Goal: Communication & Community: Answer question/provide support

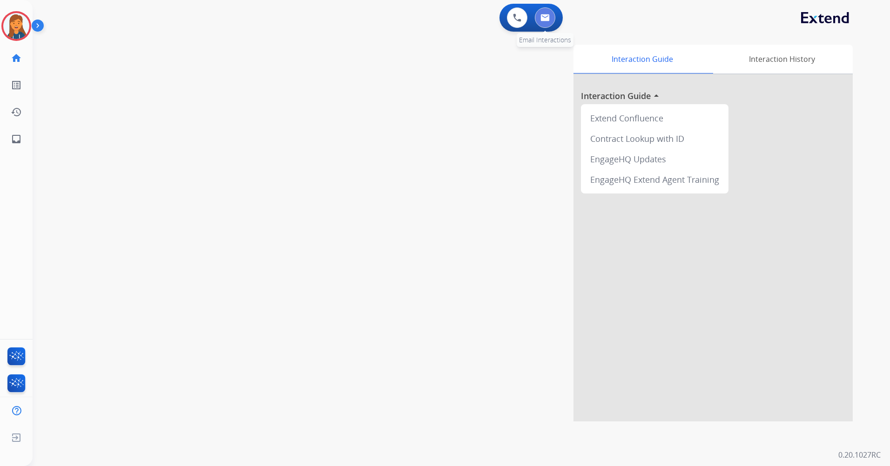
click at [542, 8] on button at bounding box center [545, 17] width 20 height 20
select select "**********"
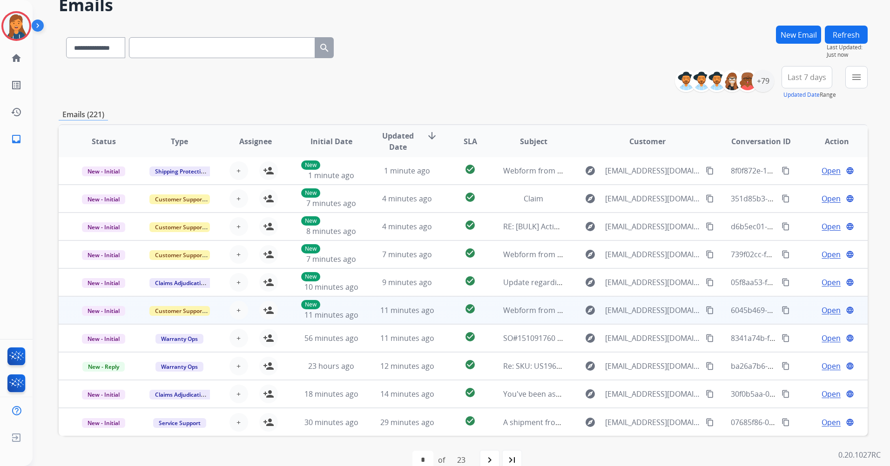
scroll to position [63, 0]
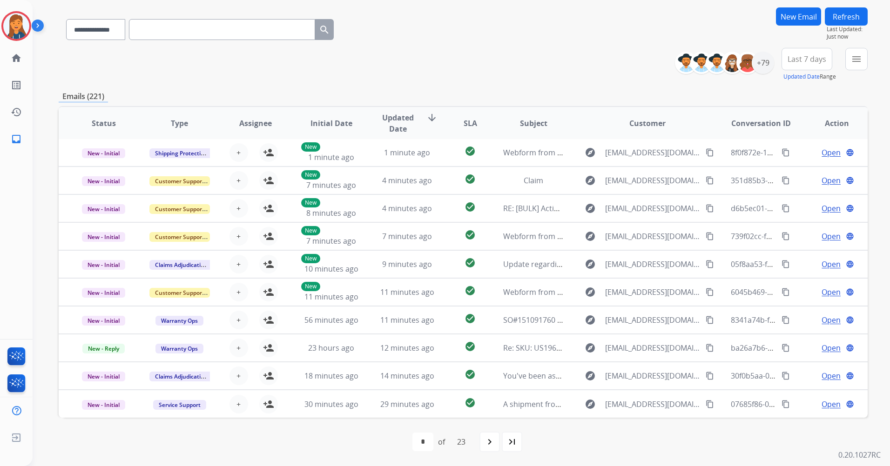
click at [795, 57] on span "Last 7 days" at bounding box center [807, 59] width 39 height 4
click at [792, 167] on div "Last 90 days" at bounding box center [803, 172] width 51 height 14
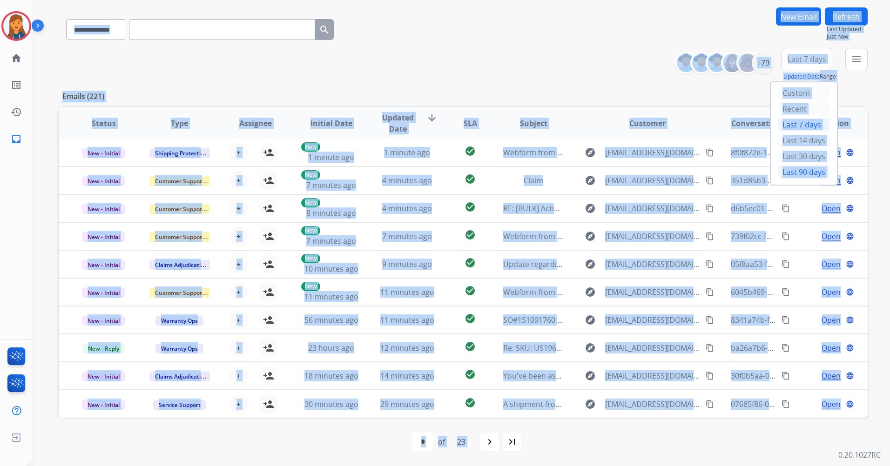
click at [792, 167] on div "**********" at bounding box center [450, 203] width 835 height 466
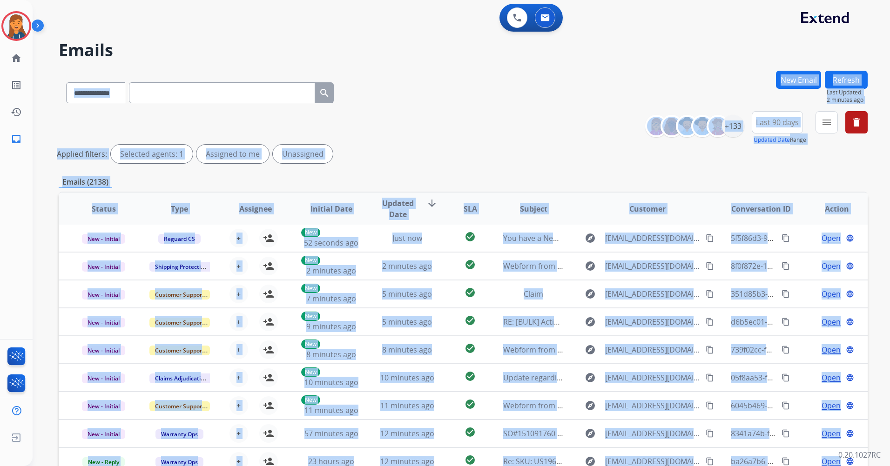
click at [437, 77] on div "**********" at bounding box center [463, 91] width 809 height 41
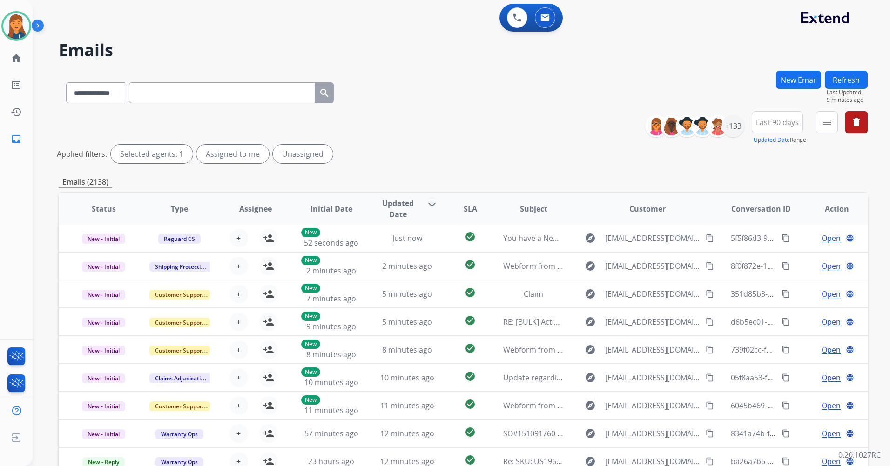
click at [827, 123] on mat-icon "menu" at bounding box center [826, 122] width 11 height 11
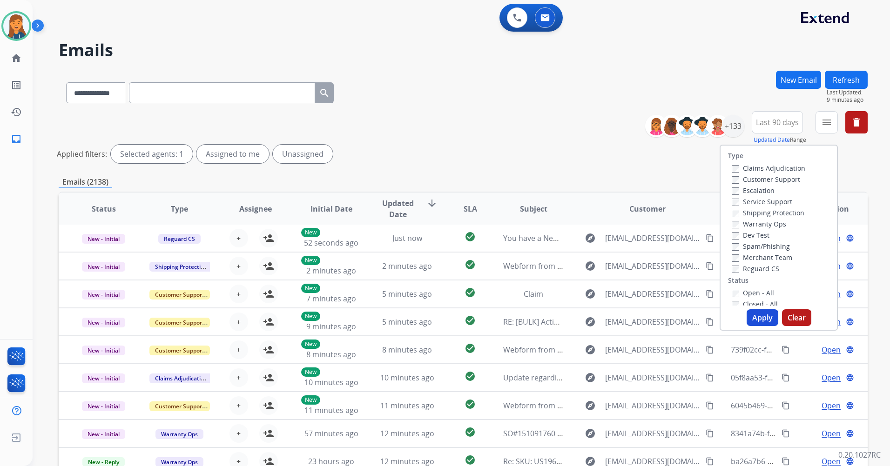
click at [765, 178] on label "Customer Support" at bounding box center [766, 179] width 68 height 9
click at [756, 211] on label "Shipping Protection" at bounding box center [768, 213] width 73 height 9
click at [748, 268] on label "Reguard CS" at bounding box center [755, 268] width 47 height 9
click at [743, 297] on label "Open - All" at bounding box center [753, 293] width 42 height 9
click at [750, 317] on button "Apply" at bounding box center [763, 318] width 32 height 17
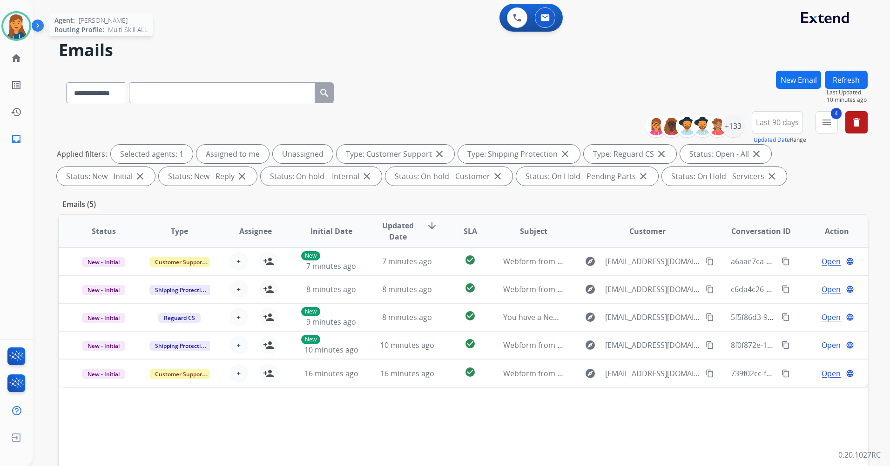
click at [27, 17] on div at bounding box center [16, 26] width 30 height 30
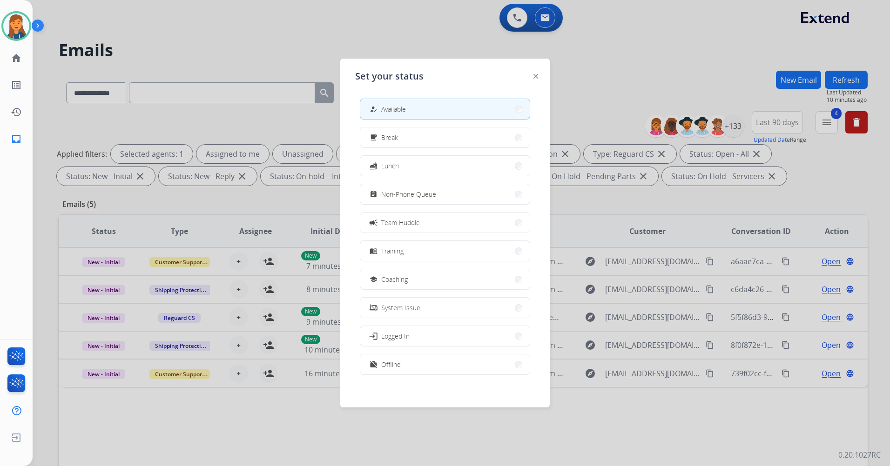
click at [462, 45] on div at bounding box center [445, 233] width 890 height 466
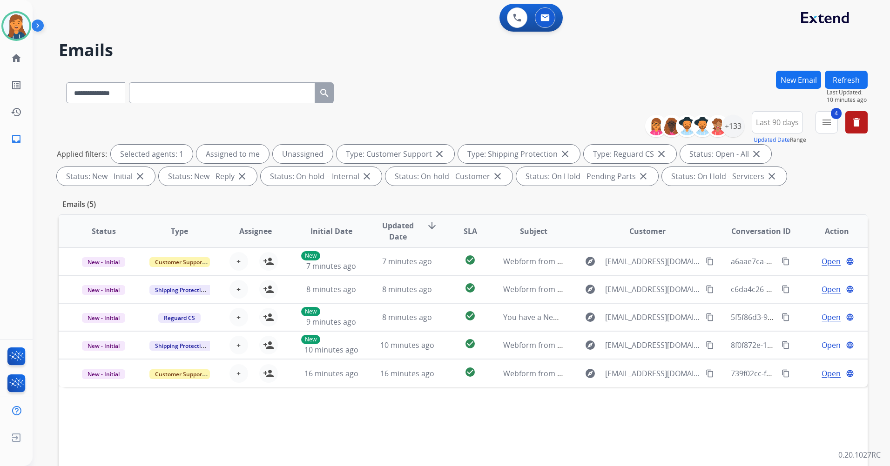
click at [519, 28] on div "0 Voice Interactions 0 Email Interactions" at bounding box center [531, 18] width 63 height 28
click at [517, 21] on img at bounding box center [517, 18] width 8 height 8
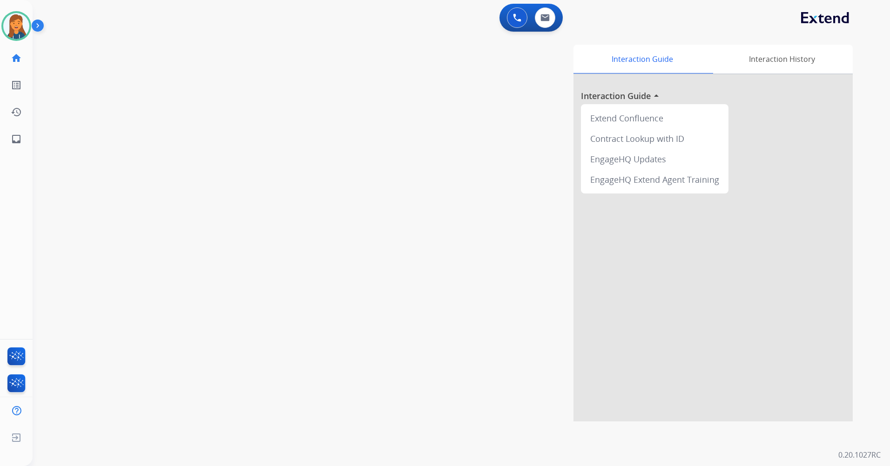
click at [517, 21] on img at bounding box center [517, 18] width 8 height 8
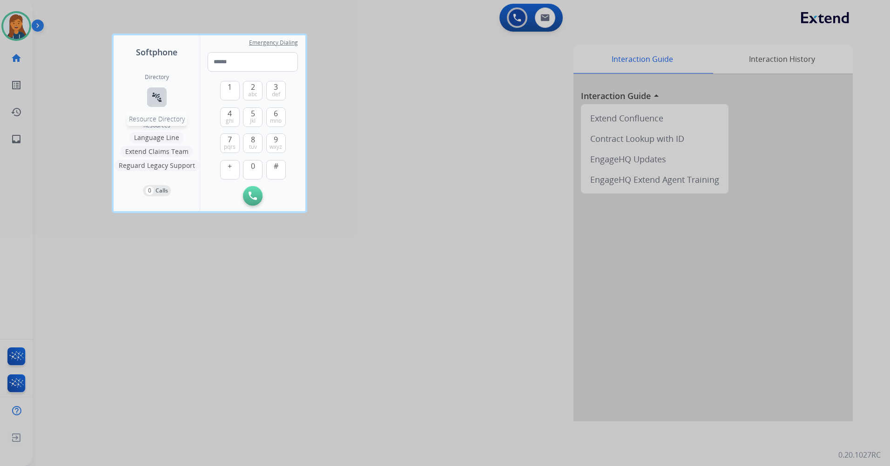
click at [149, 95] on button "connect_without_contact Resource Directory" at bounding box center [157, 98] width 20 height 20
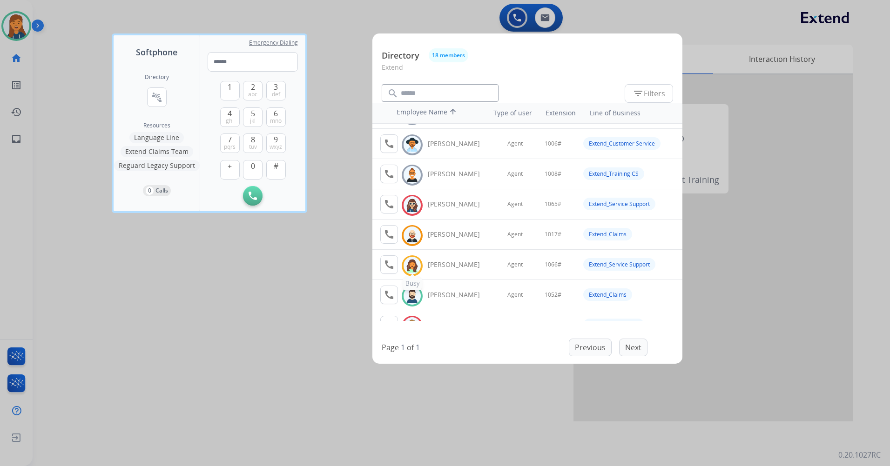
scroll to position [47, 0]
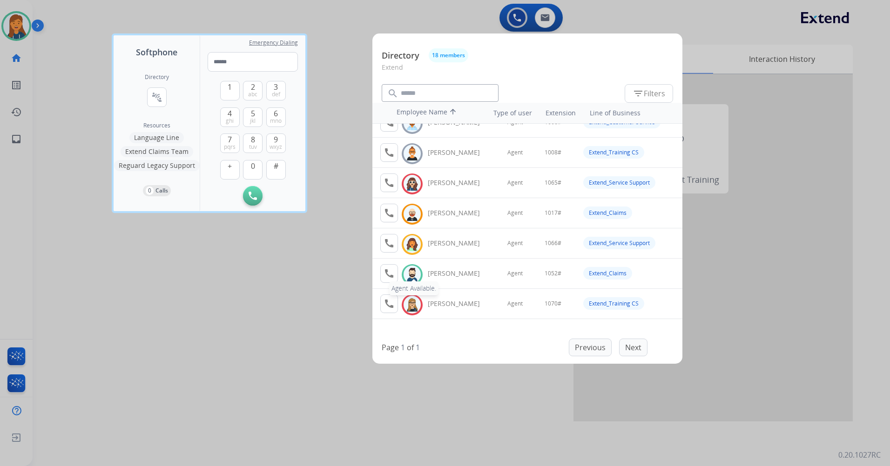
click at [391, 267] on button "call Agent Available." at bounding box center [389, 273] width 18 height 19
click at [227, 92] on button "1" at bounding box center [230, 91] width 20 height 20
click at [253, 168] on span "0" at bounding box center [253, 166] width 4 height 11
click at [254, 121] on span "jkl" at bounding box center [253, 120] width 6 height 7
click at [254, 94] on span "abc" at bounding box center [252, 94] width 9 height 7
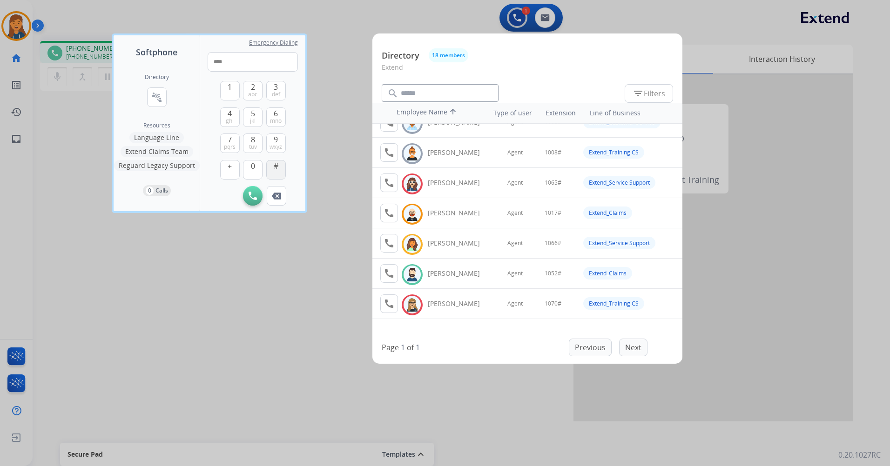
click at [273, 169] on button "#" at bounding box center [276, 170] width 20 height 20
type input "*****"
click at [180, 366] on div at bounding box center [445, 233] width 890 height 466
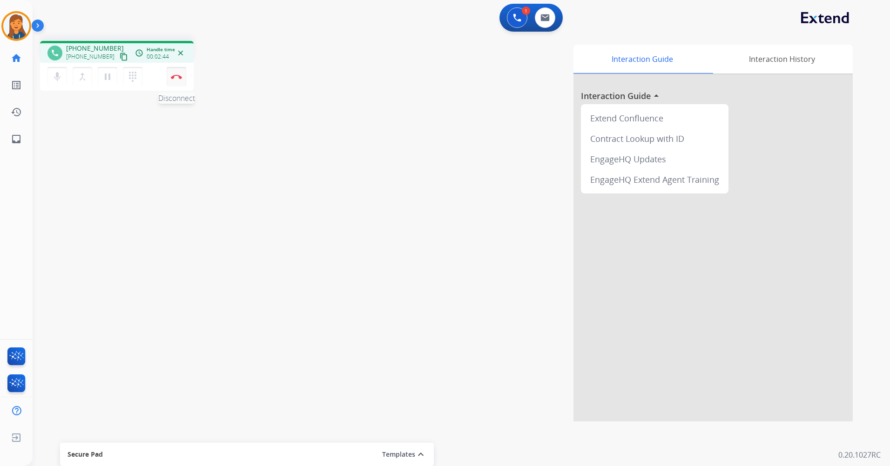
click at [180, 79] on button "Disconnect" at bounding box center [177, 77] width 20 height 20
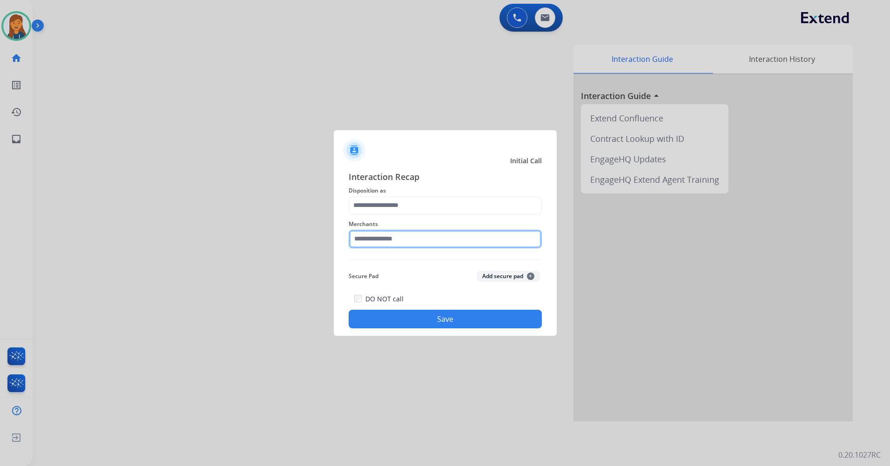
click at [365, 244] on input "text" at bounding box center [445, 239] width 193 height 19
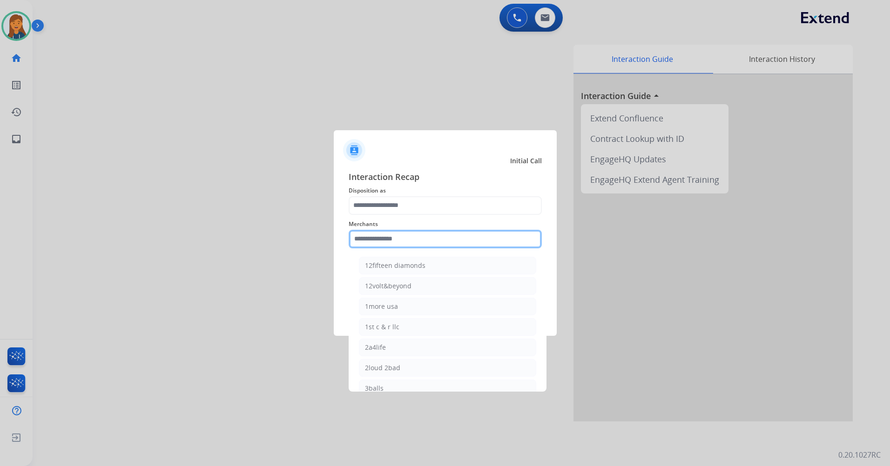
type input "*"
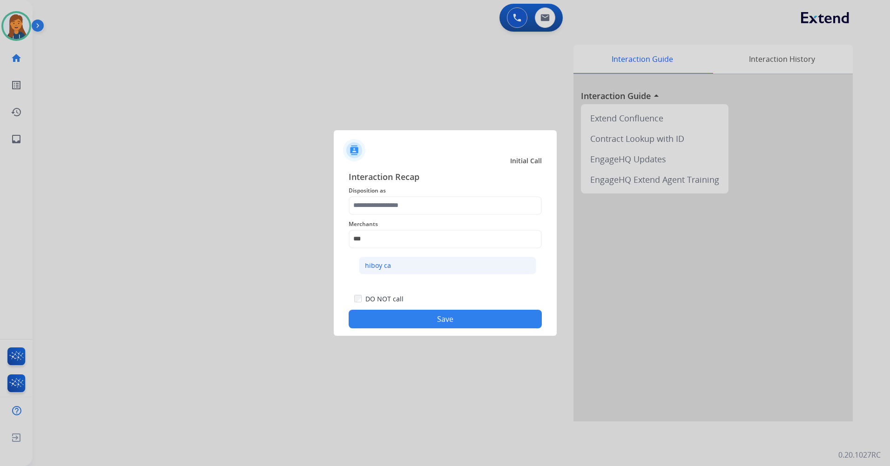
click at [412, 268] on li "hiboy ca" at bounding box center [447, 266] width 177 height 18
type input "********"
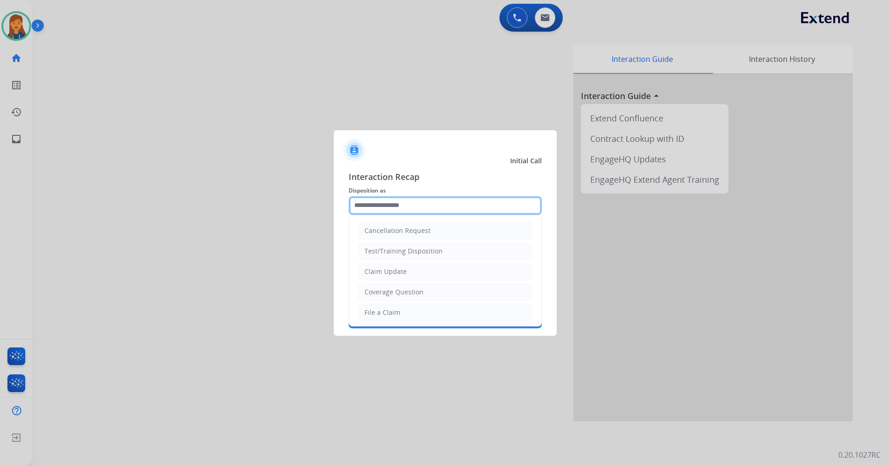
click at [406, 210] on input "text" at bounding box center [445, 205] width 193 height 19
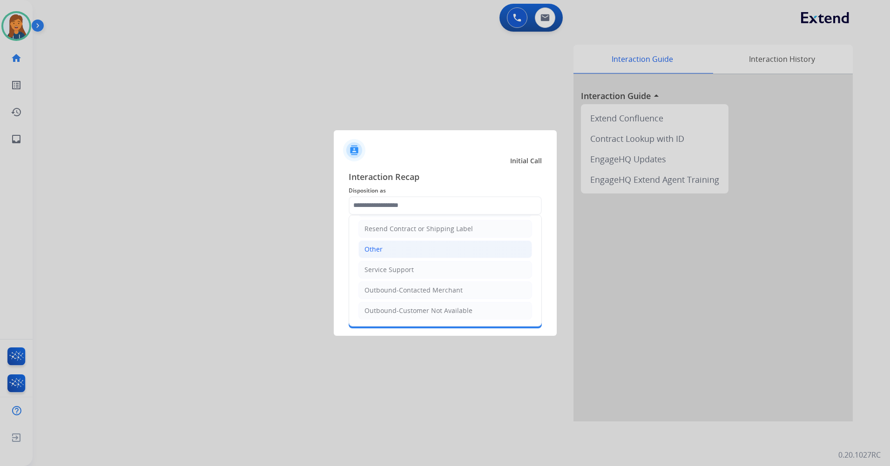
click at [389, 251] on li "Other" at bounding box center [445, 250] width 174 height 18
type input "*****"
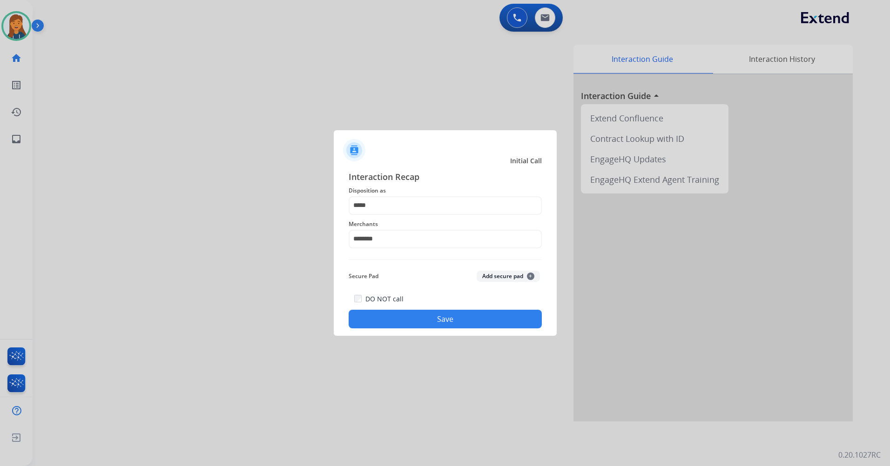
click at [385, 319] on button "Save" at bounding box center [445, 319] width 193 height 19
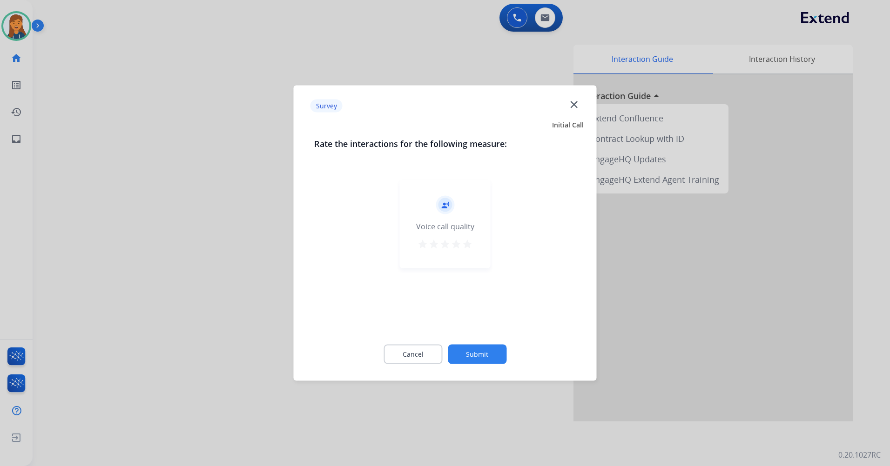
click at [468, 243] on mat-icon "star" at bounding box center [467, 244] width 11 height 11
click at [480, 358] on button "Submit" at bounding box center [477, 355] width 59 height 20
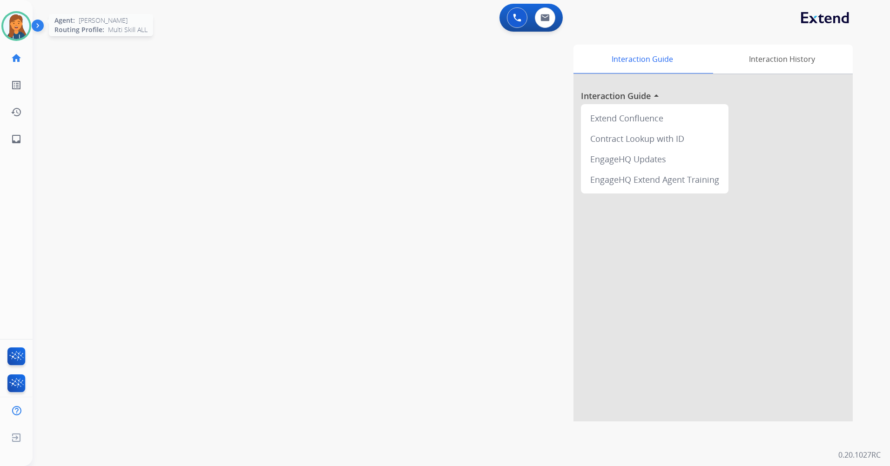
click at [22, 30] on img at bounding box center [16, 26] width 26 height 26
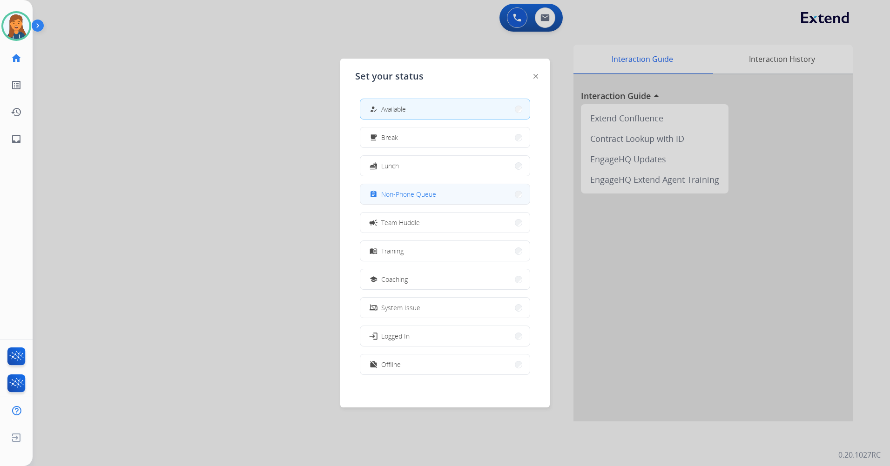
click at [387, 189] on span "Non-Phone Queue" at bounding box center [408, 194] width 55 height 10
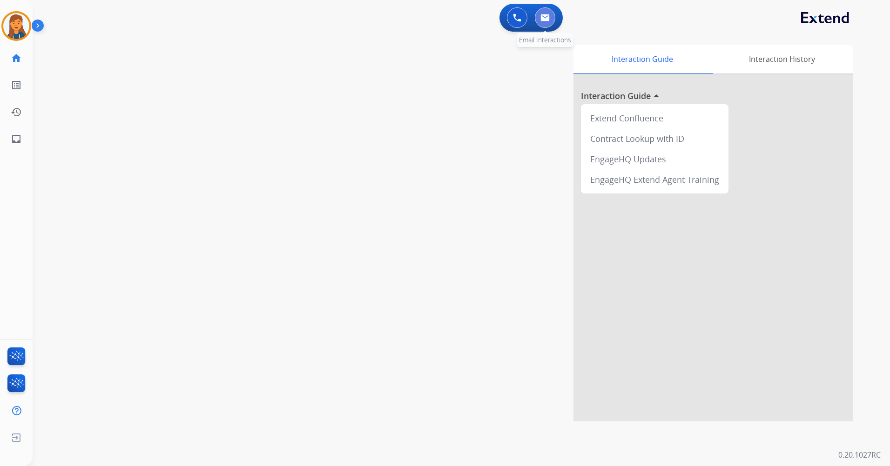
click at [545, 18] on img at bounding box center [545, 17] width 9 height 7
select select "**********"
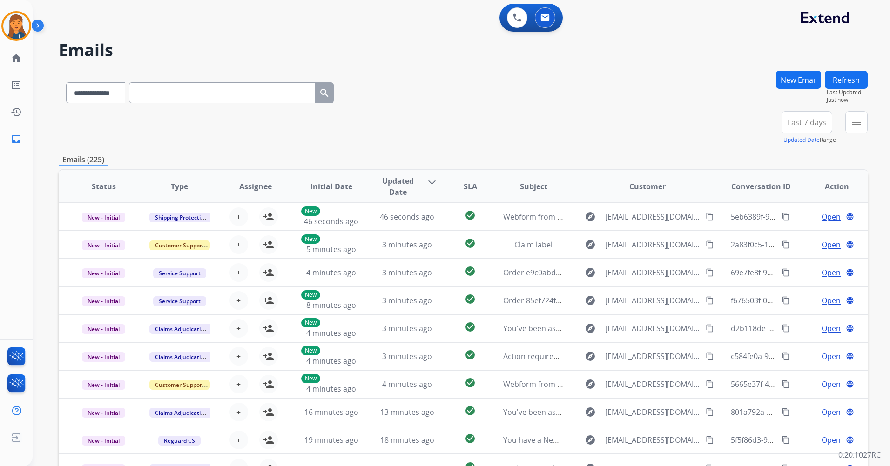
click at [246, 88] on input "text" at bounding box center [222, 92] width 186 height 21
paste input "**********"
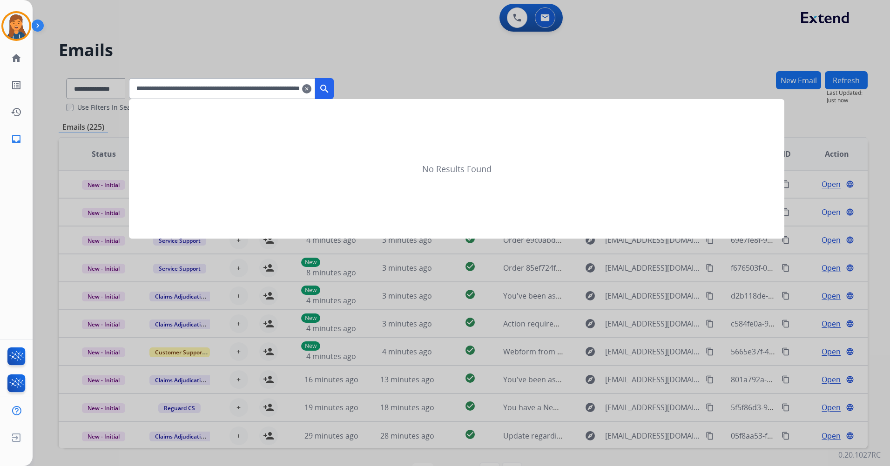
type input "**********"
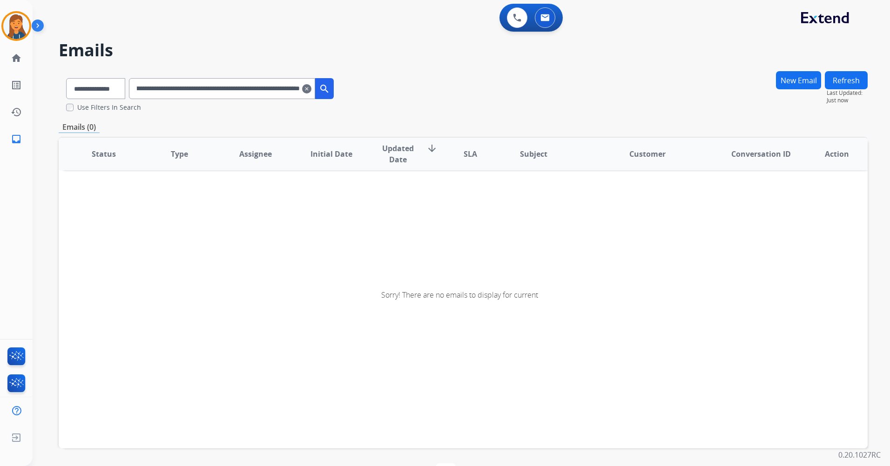
click at [148, 88] on input "**********" at bounding box center [222, 88] width 186 height 21
click at [311, 87] on mat-icon "clear" at bounding box center [306, 88] width 9 height 11
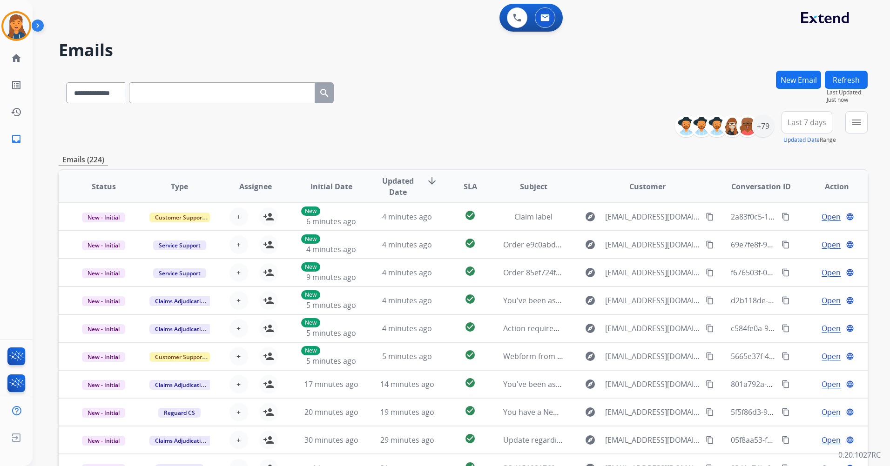
click at [205, 95] on input "text" at bounding box center [222, 92] width 186 height 21
paste input "**********"
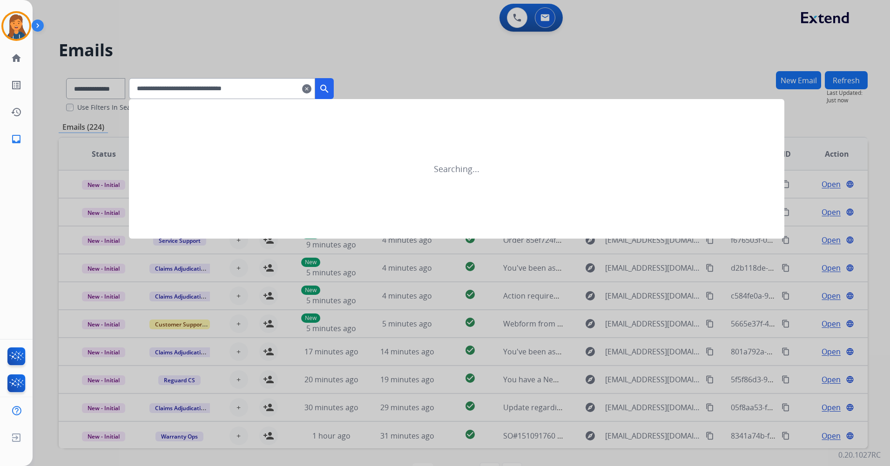
type input "**********"
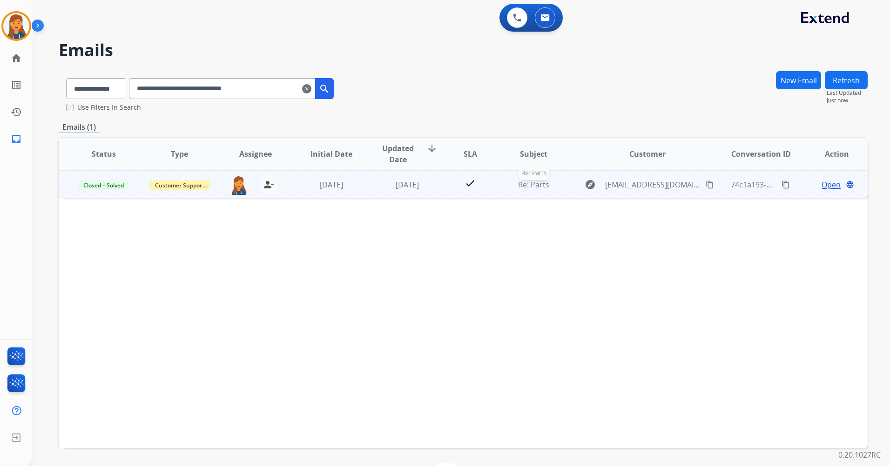
click at [537, 185] on span "Re: Parts" at bounding box center [533, 185] width 31 height 10
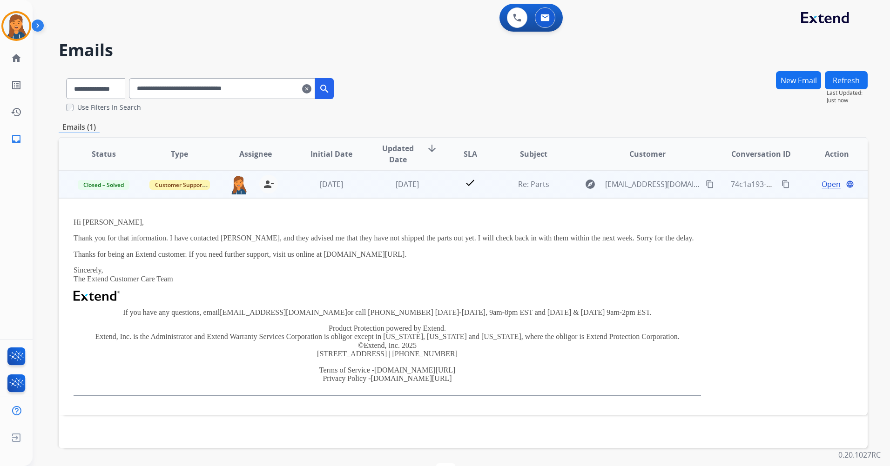
click at [822, 187] on span "Open" at bounding box center [831, 184] width 19 height 11
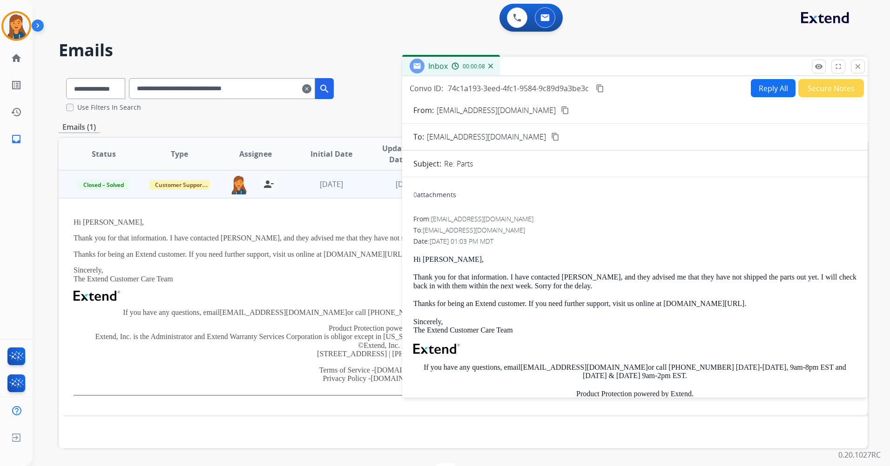
click at [764, 93] on button "Reply All" at bounding box center [773, 88] width 45 height 18
select select "**********"
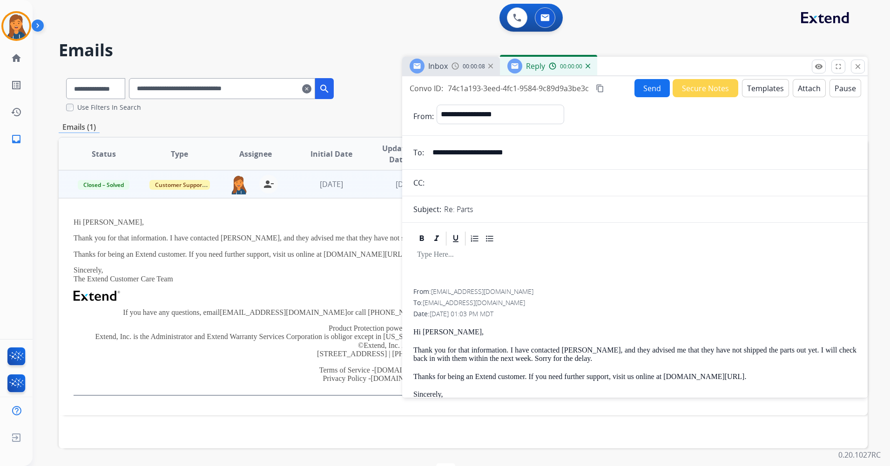
click at [760, 89] on button "Templates" at bounding box center [765, 88] width 47 height 18
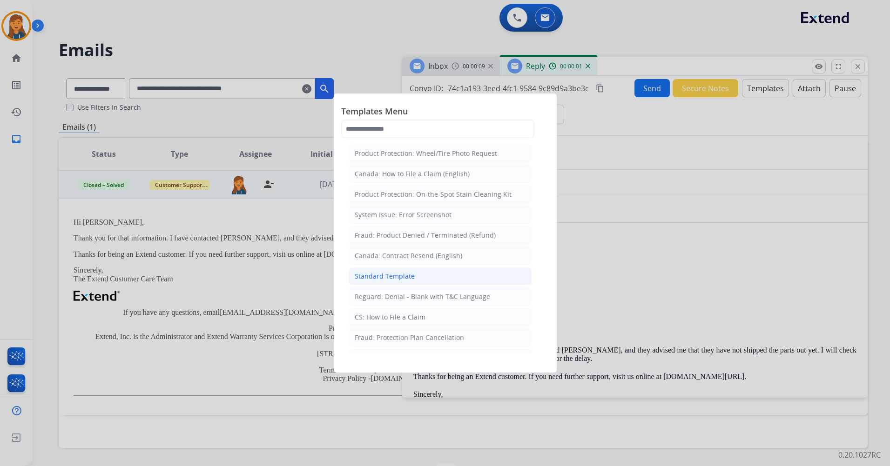
click at [386, 280] on div "Standard Template" at bounding box center [385, 276] width 60 height 9
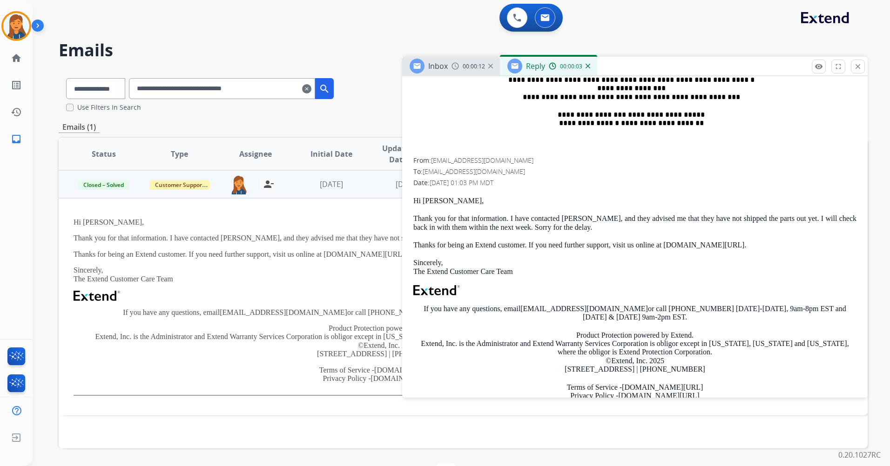
scroll to position [419, 0]
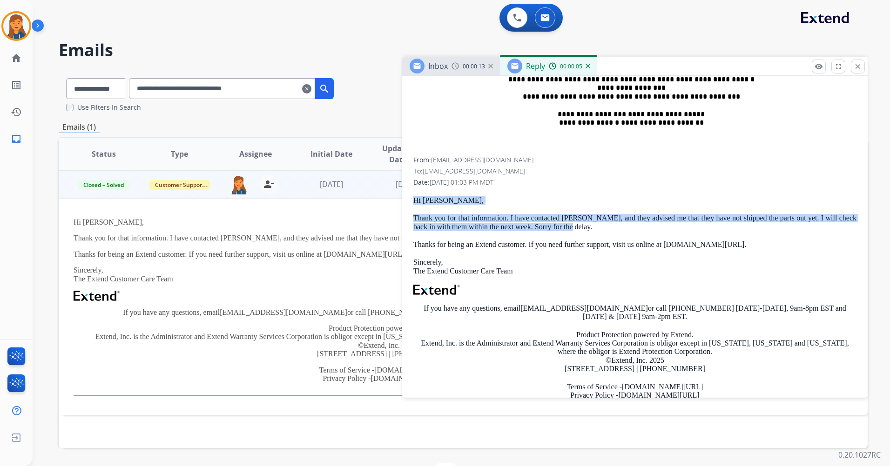
drag, startPoint x: 415, startPoint y: 197, endPoint x: 576, endPoint y: 229, distance: 163.8
click at [576, 229] on div "Hi [PERSON_NAME], Thank you for that information. I have contacted [PERSON_NAME…" at bounding box center [634, 305] width 443 height 219
copy div "Hi [PERSON_NAME], Thank you for that information. I have contacted [PERSON_NAME…"
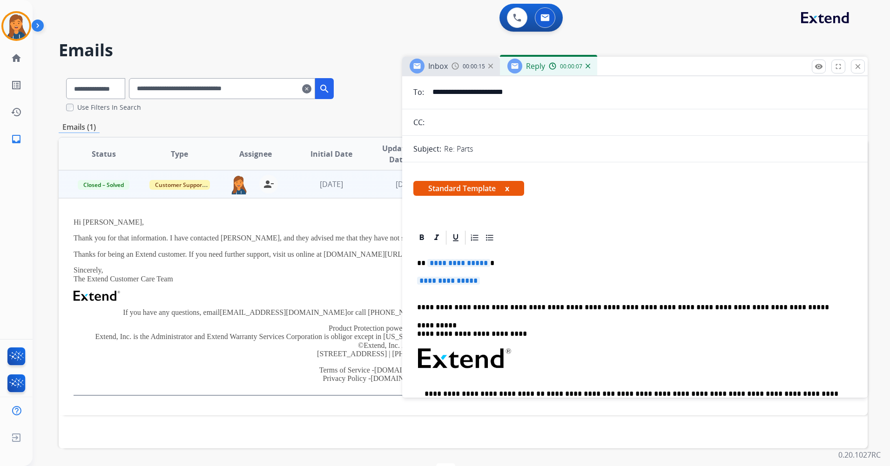
scroll to position [47, 0]
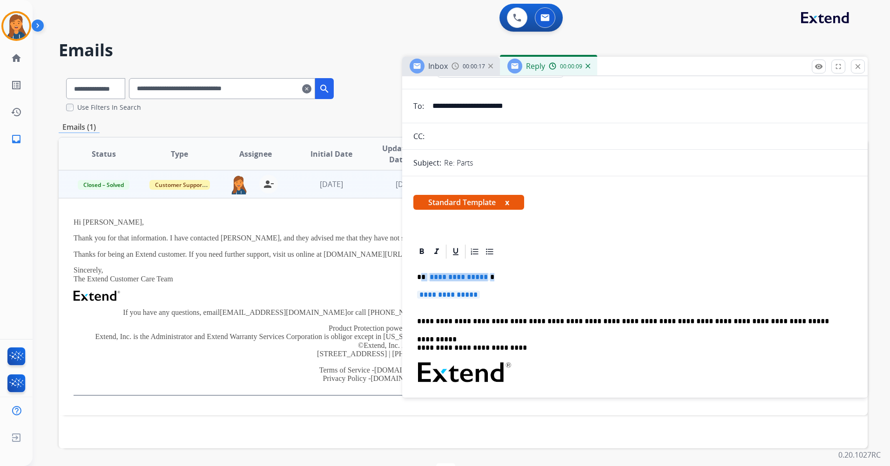
drag, startPoint x: 497, startPoint y: 295, endPoint x: 422, endPoint y: 262, distance: 81.7
click at [422, 262] on div "**********" at bounding box center [634, 395] width 443 height 270
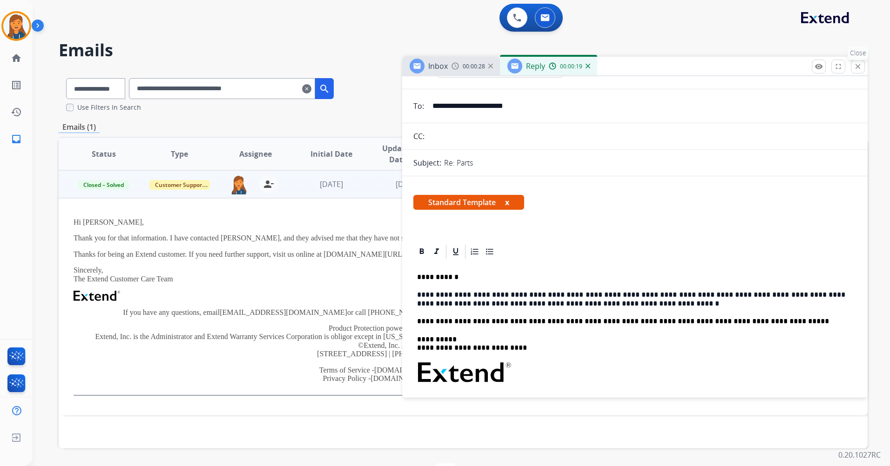
click at [856, 63] on mat-icon "close" at bounding box center [858, 66] width 8 height 8
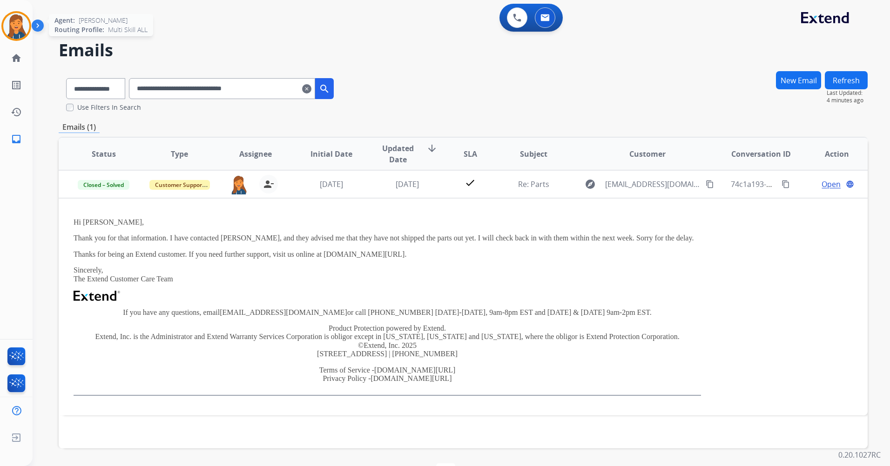
click at [19, 17] on img at bounding box center [16, 26] width 26 height 26
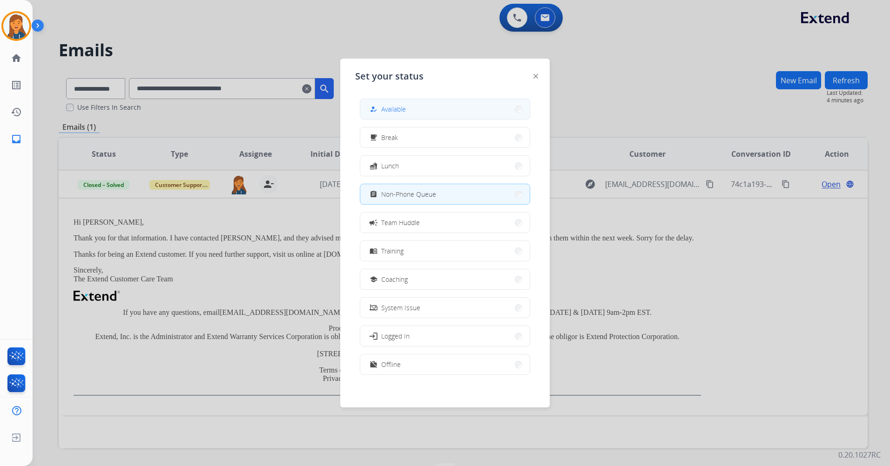
click at [371, 113] on button "how_to_reg Available" at bounding box center [444, 109] width 169 height 20
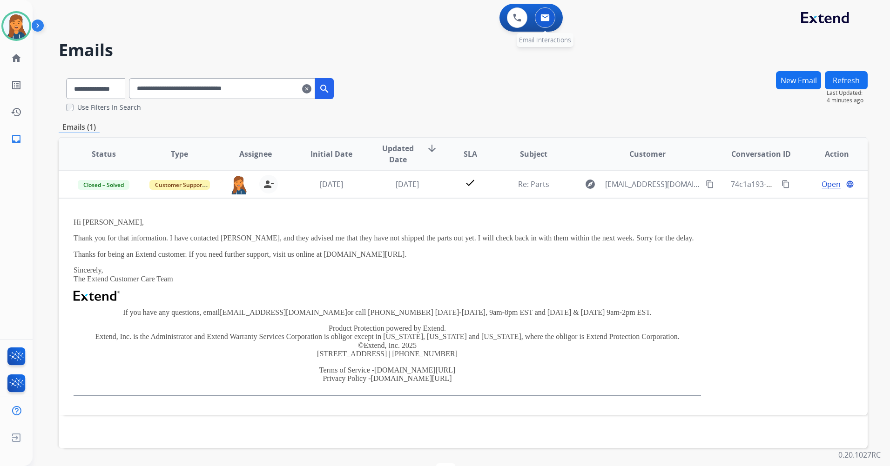
click at [543, 24] on button at bounding box center [545, 17] width 20 height 20
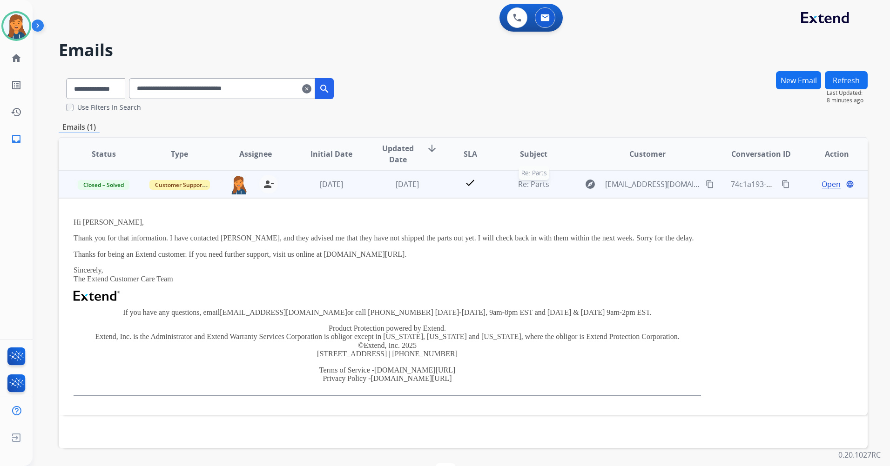
click at [536, 184] on span "Re: Parts" at bounding box center [533, 184] width 31 height 10
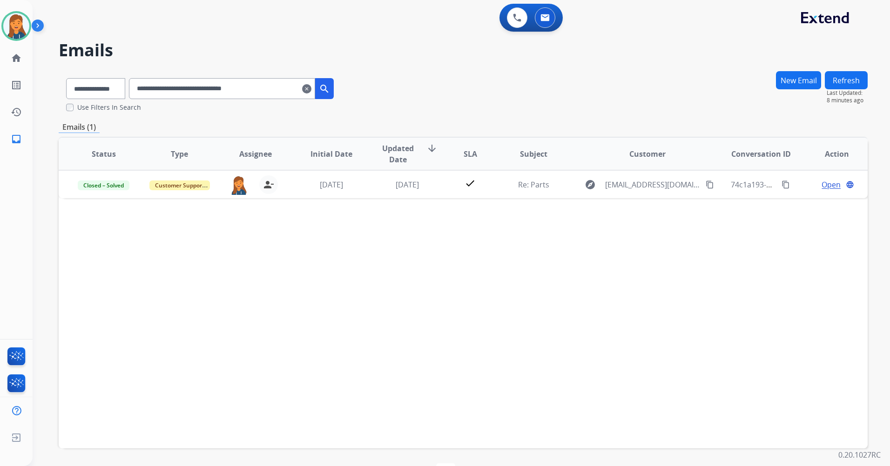
click at [311, 89] on mat-icon "clear" at bounding box center [306, 88] width 9 height 11
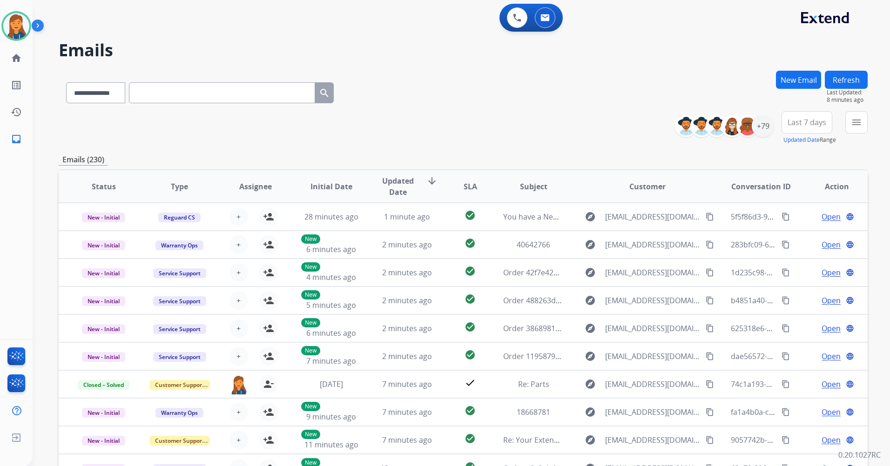
click at [814, 121] on span "Last 7 days" at bounding box center [807, 123] width 39 height 4
click at [803, 236] on div "Last 90 days" at bounding box center [803, 236] width 51 height 14
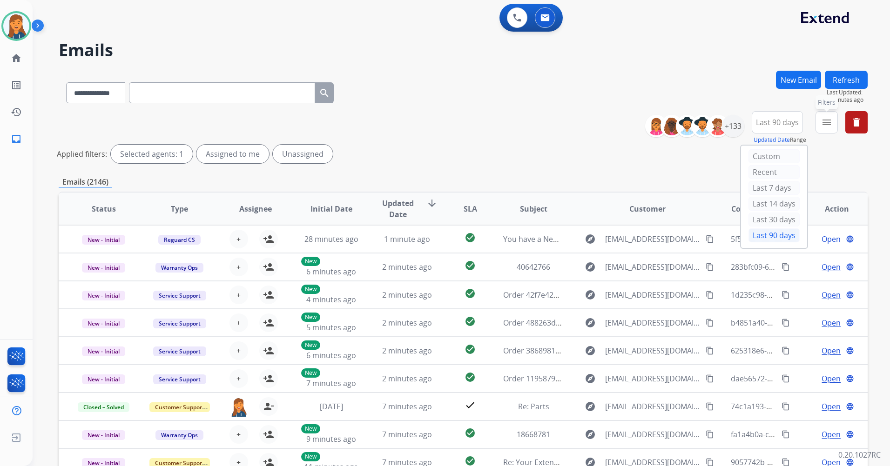
click at [839, 104] on div "New Email Refresh Last Updated: 8 minutes ago" at bounding box center [822, 91] width 92 height 41
click at [826, 115] on button "menu Filters" at bounding box center [827, 122] width 22 height 22
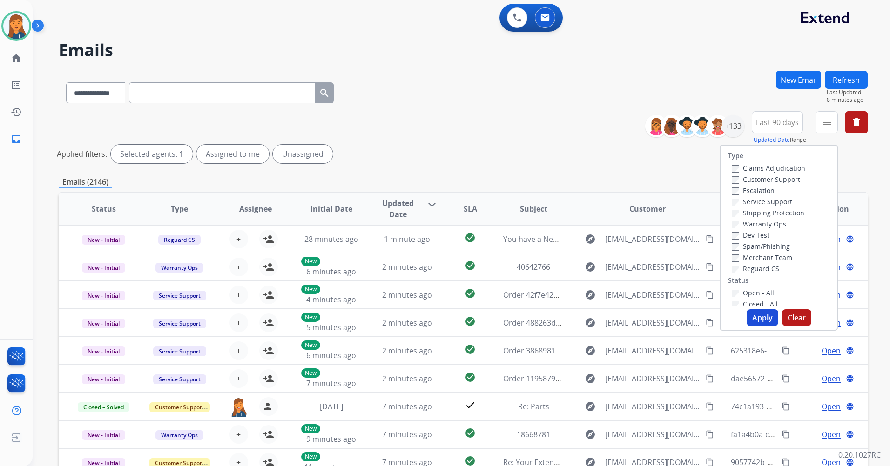
click at [765, 180] on label "Customer Support" at bounding box center [766, 179] width 68 height 9
click at [759, 212] on label "Shipping Protection" at bounding box center [768, 213] width 73 height 9
click at [736, 266] on label "Reguard CS" at bounding box center [755, 268] width 47 height 9
click at [736, 290] on label "Open - All" at bounding box center [753, 293] width 42 height 9
click at [753, 315] on button "Apply" at bounding box center [763, 318] width 32 height 17
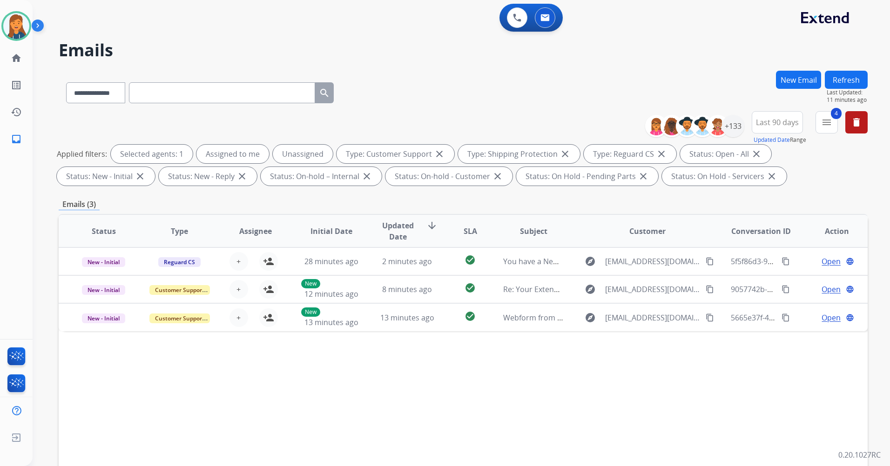
click at [832, 80] on button "Refresh" at bounding box center [846, 80] width 43 height 18
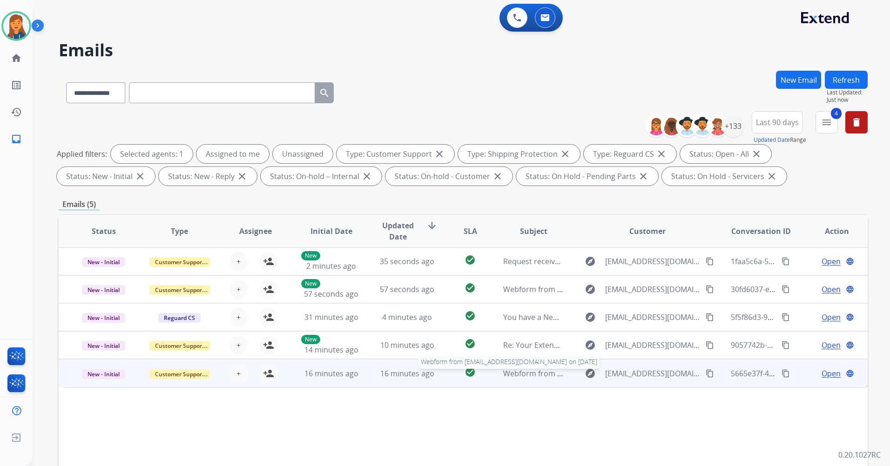
click at [534, 372] on span "Webform from [EMAIL_ADDRESS][DOMAIN_NAME] on [DATE]" at bounding box center [608, 374] width 211 height 10
click at [706, 373] on mat-icon "content_copy" at bounding box center [710, 373] width 8 height 8
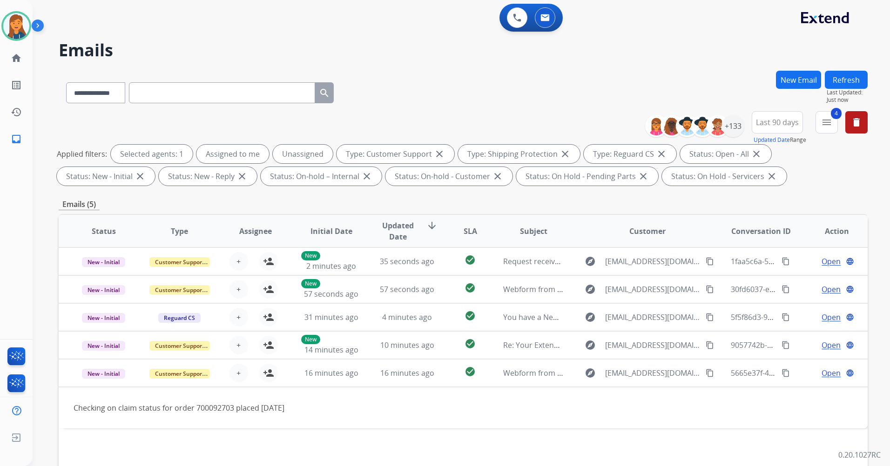
click at [844, 79] on button "Refresh" at bounding box center [846, 80] width 43 height 18
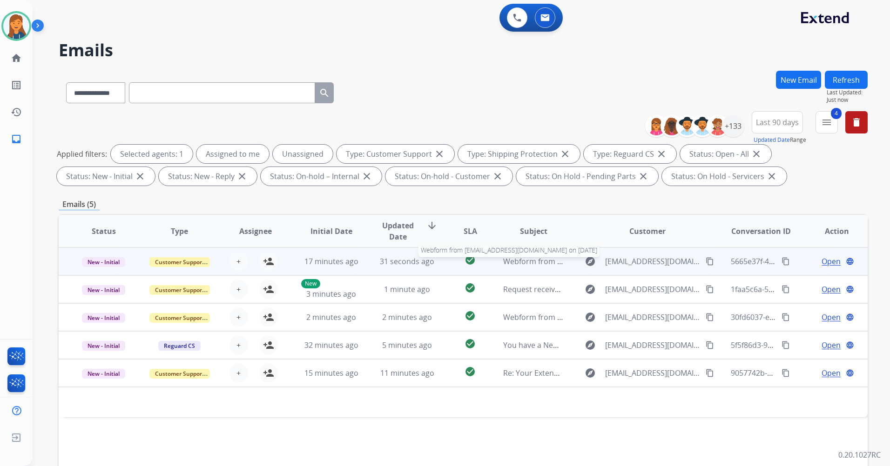
click at [538, 262] on span "Webform from [EMAIL_ADDRESS][DOMAIN_NAME] on [DATE]" at bounding box center [608, 262] width 211 height 10
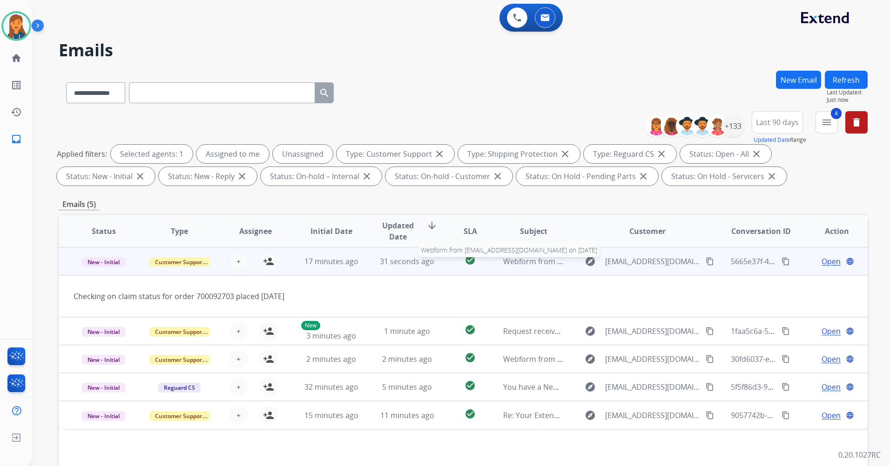
click at [538, 262] on span "Webform from [EMAIL_ADDRESS][DOMAIN_NAME] on [DATE]" at bounding box center [608, 262] width 211 height 10
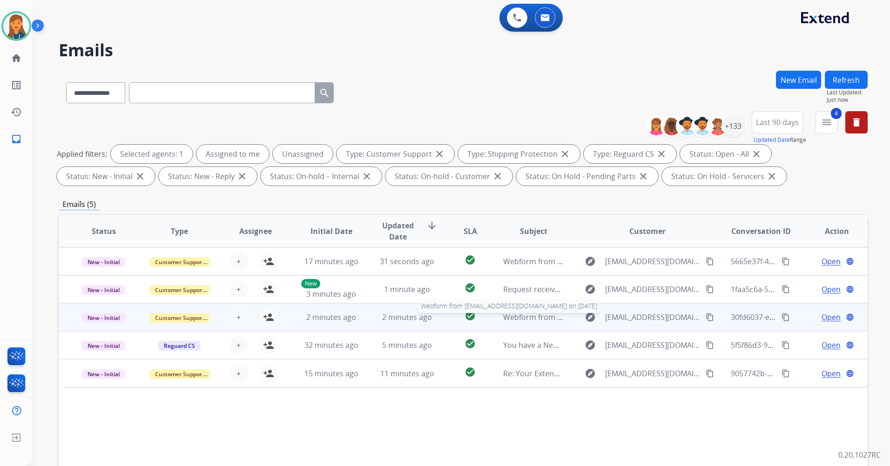
click at [512, 316] on span "Webform from [EMAIL_ADDRESS][DOMAIN_NAME] on [DATE]" at bounding box center [608, 317] width 211 height 10
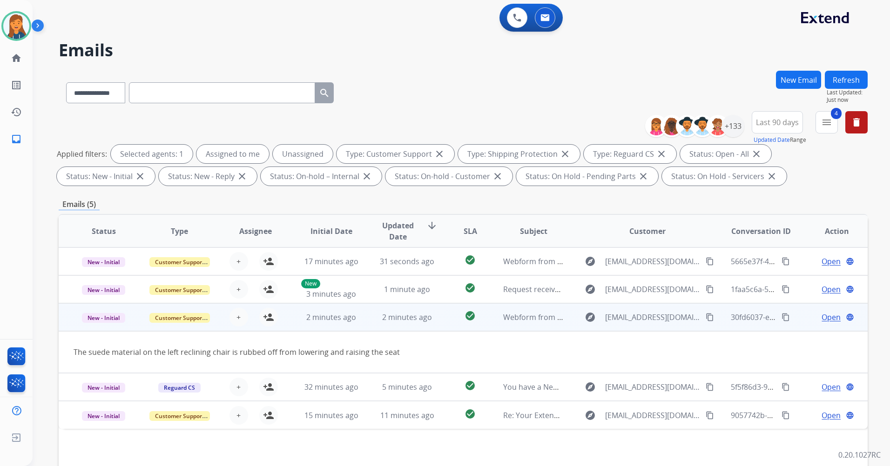
click at [706, 319] on mat-icon "content_copy" at bounding box center [710, 317] width 8 height 8
click at [266, 318] on mat-icon "person_add" at bounding box center [268, 317] width 11 height 11
click at [822, 315] on span "Open" at bounding box center [831, 317] width 19 height 11
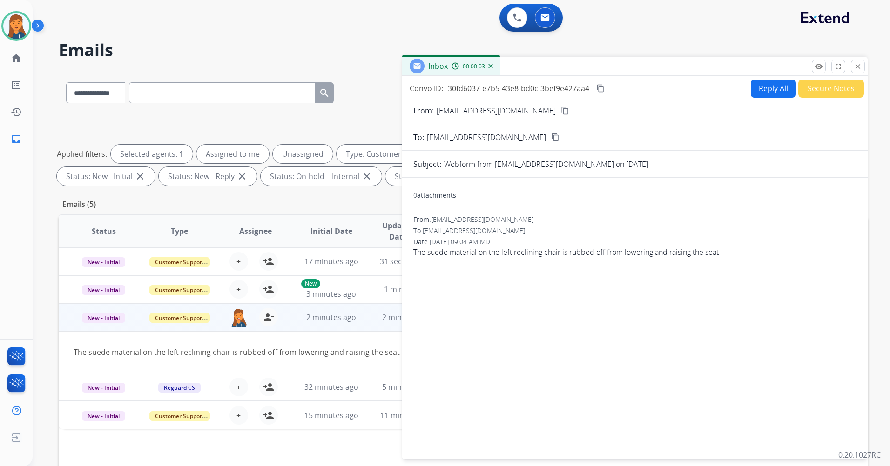
click at [751, 88] on button "Reply All" at bounding box center [773, 89] width 45 height 18
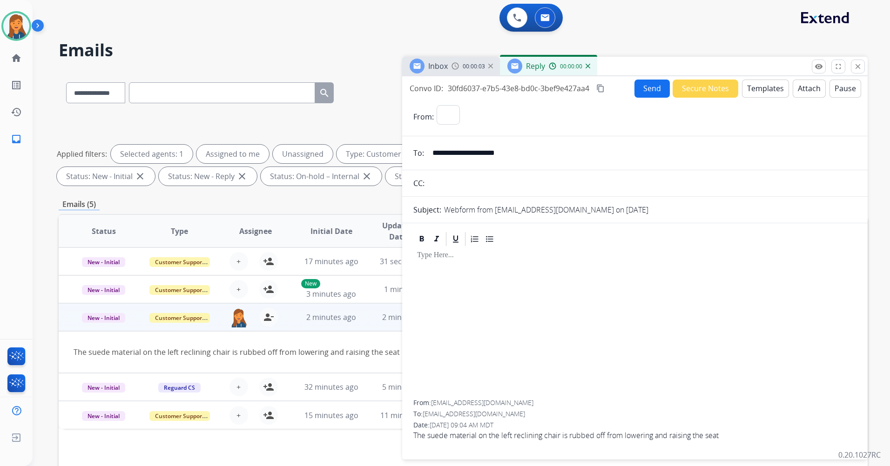
select select "**********"
click at [757, 84] on button "Templates" at bounding box center [765, 89] width 47 height 18
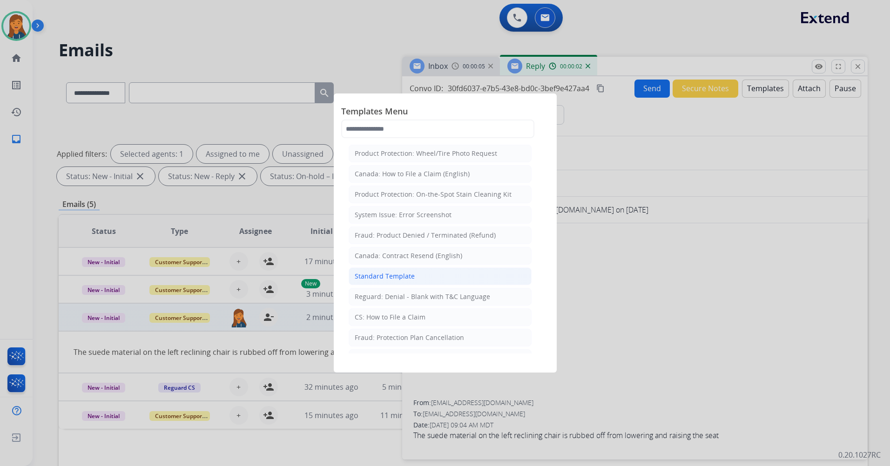
drag, startPoint x: 401, startPoint y: 273, endPoint x: 388, endPoint y: 286, distance: 19.1
click at [400, 274] on div "Standard Template" at bounding box center [385, 276] width 60 height 9
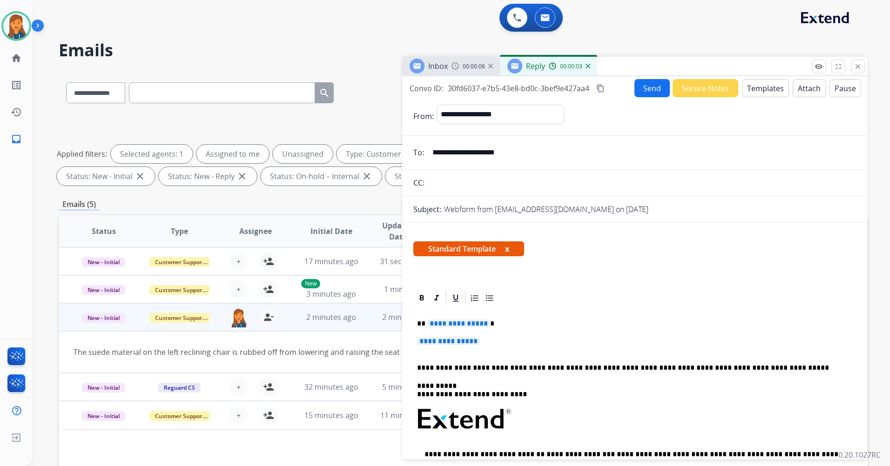
click at [746, 88] on button "Templates" at bounding box center [765, 88] width 47 height 18
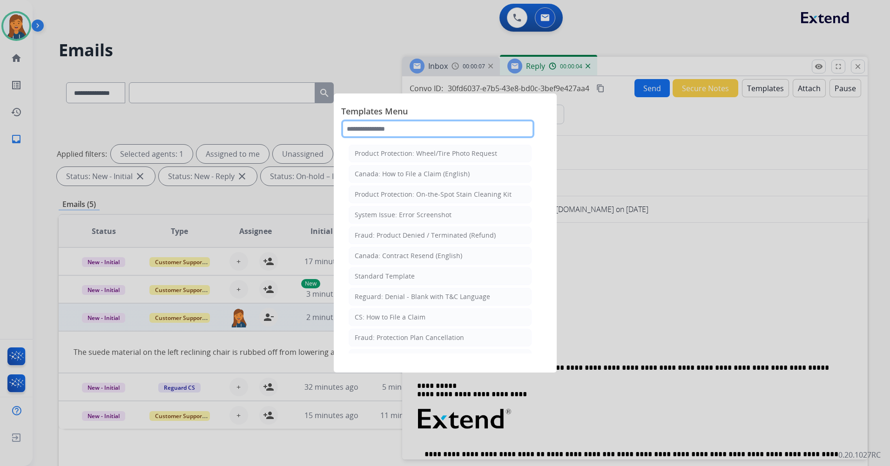
click at [504, 127] on input "text" at bounding box center [437, 129] width 193 height 19
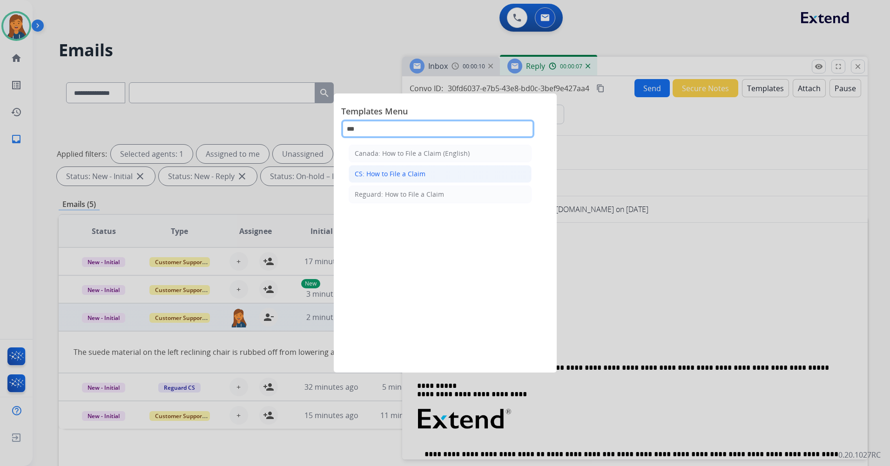
type input "***"
click at [402, 176] on div "CS: How to File a Claim" at bounding box center [390, 173] width 71 height 9
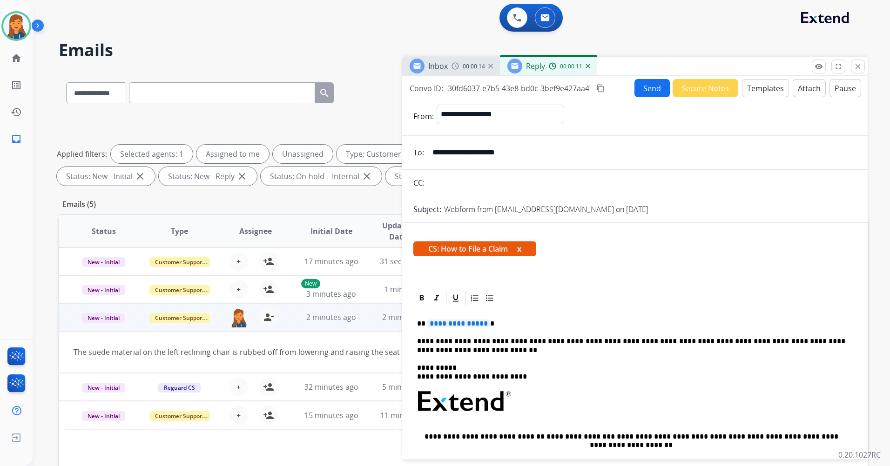
click at [449, 324] on span "**********" at bounding box center [458, 324] width 63 height 8
click at [605, 85] on mat-icon "content_copy" at bounding box center [600, 88] width 8 height 8
click at [657, 95] on button "Send" at bounding box center [652, 88] width 35 height 18
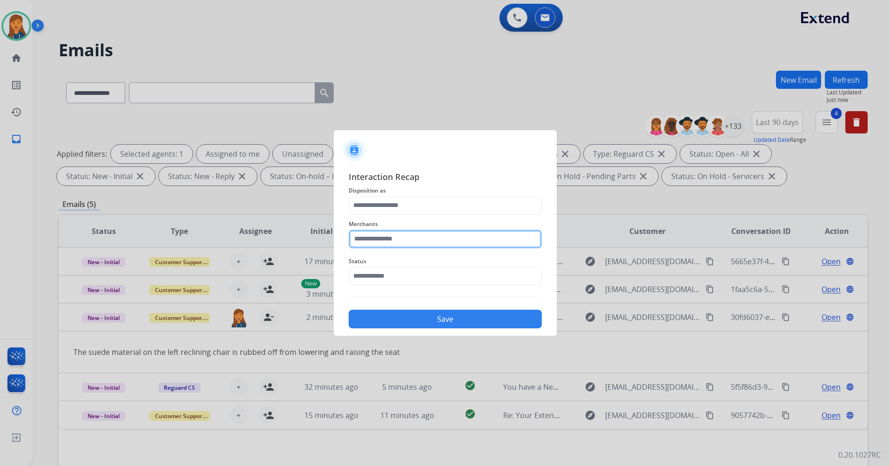
click at [408, 231] on input "text" at bounding box center [445, 239] width 193 height 19
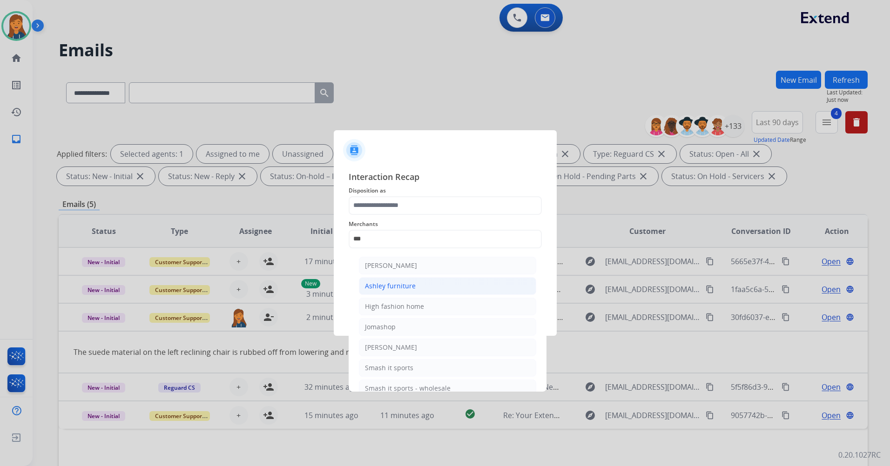
click at [381, 284] on div "Ashley furniture" at bounding box center [390, 286] width 51 height 9
type input "**********"
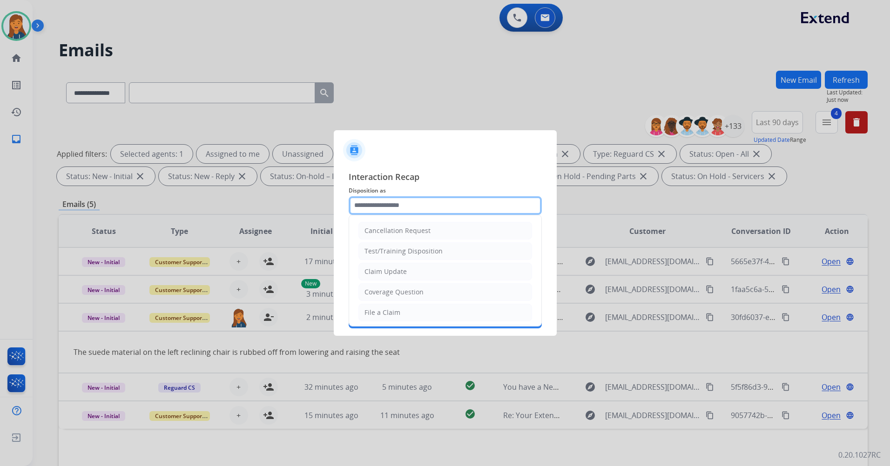
click at [384, 203] on input "text" at bounding box center [445, 205] width 193 height 19
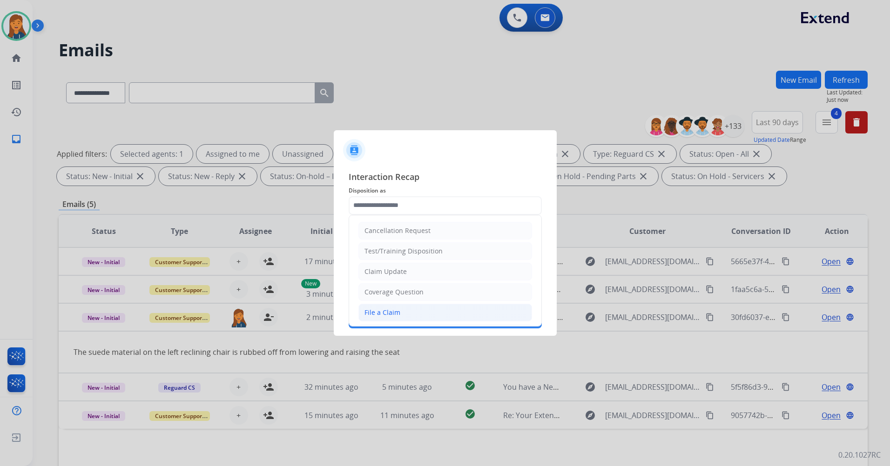
click at [386, 313] on div "File a Claim" at bounding box center [383, 312] width 36 height 9
type input "**********"
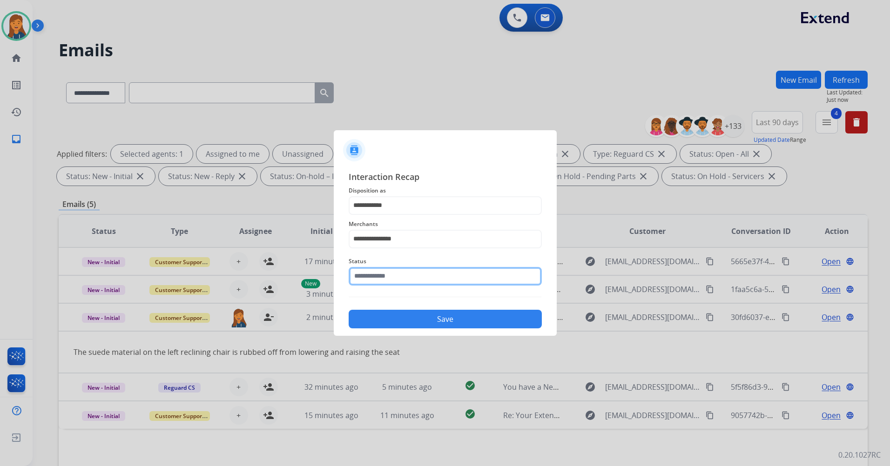
click at [383, 282] on input "text" at bounding box center [445, 276] width 193 height 19
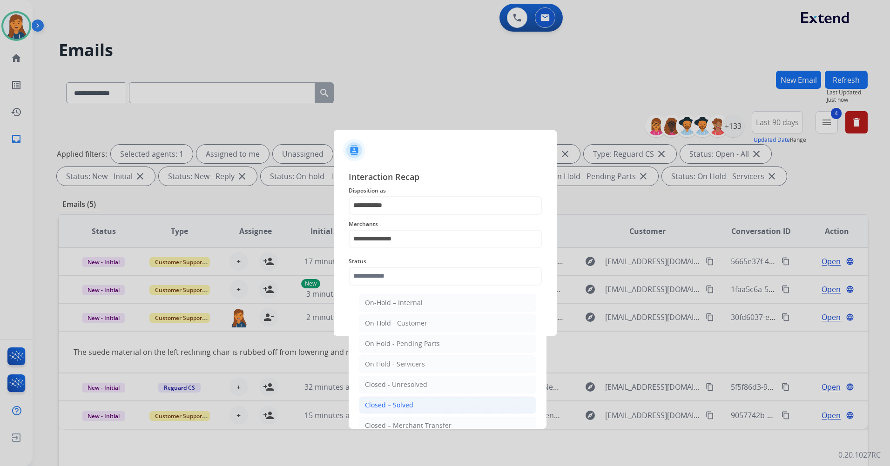
click at [376, 399] on li "Closed – Solved" at bounding box center [447, 406] width 177 height 18
type input "**********"
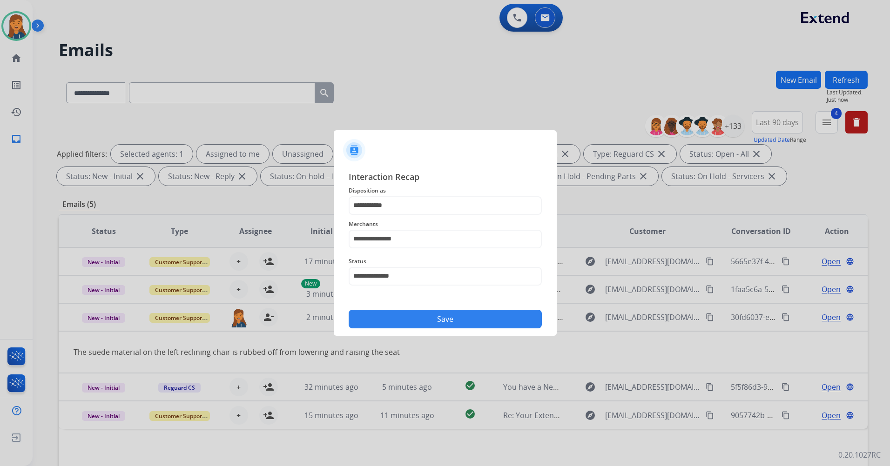
click at [386, 314] on button "Save" at bounding box center [445, 319] width 193 height 19
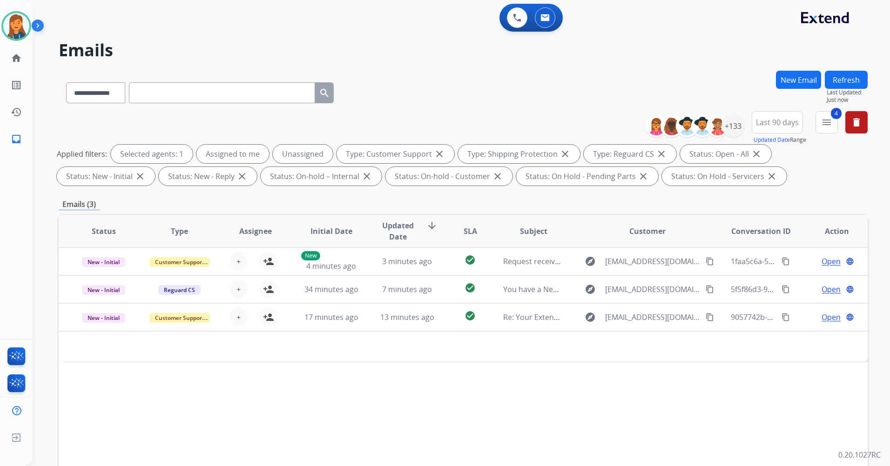
click at [841, 74] on button "Refresh" at bounding box center [846, 80] width 43 height 18
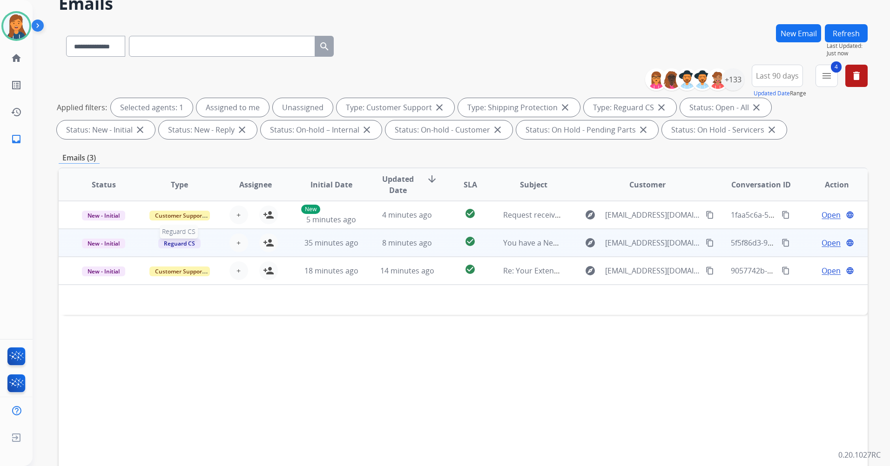
click at [161, 244] on span "Reguard CS" at bounding box center [179, 244] width 42 height 10
click at [219, 316] on p "Service Support" at bounding box center [230, 313] width 54 height 13
click at [453, 406] on div "Status Type Assignee Initial Date Updated Date arrow_downward SLA Subject Custo…" at bounding box center [463, 324] width 809 height 312
click at [508, 244] on span "You have a New Message from BBB Serving [GEOGRAPHIC_DATA][US_STATE], Consumer C…" at bounding box center [695, 243] width 385 height 10
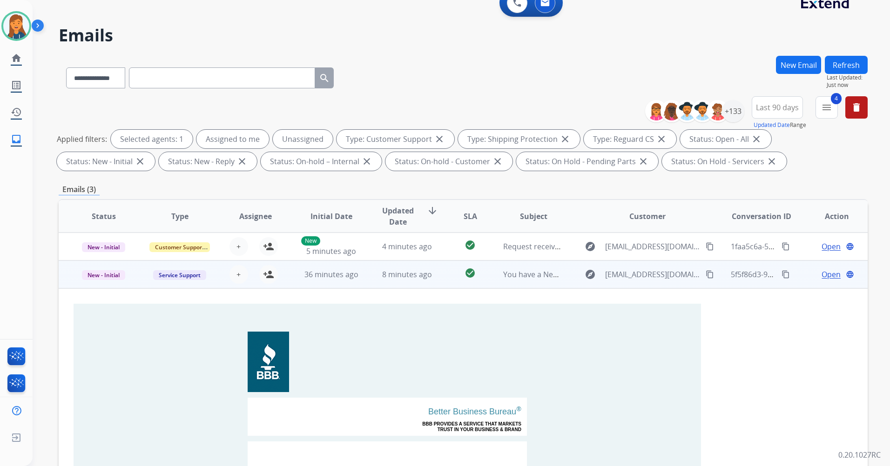
scroll to position [0, 0]
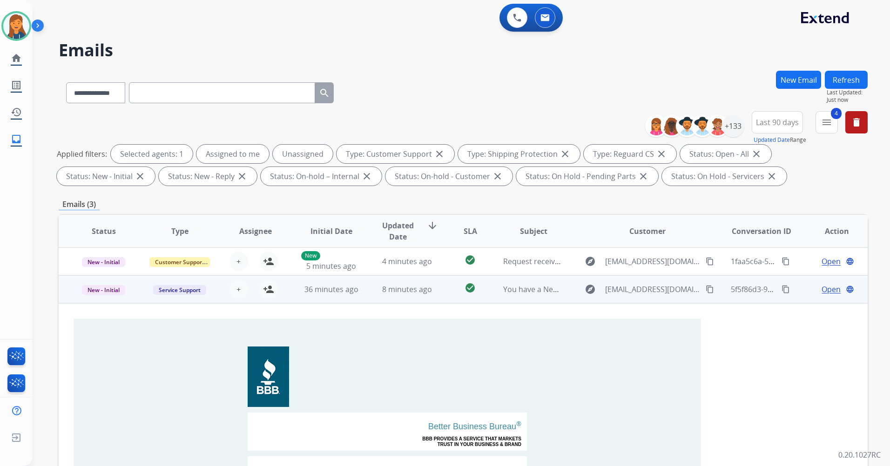
click at [807, 171] on div "Applied filters: Selected agents: 1 Assigned to me Unassigned Type: Customer Su…" at bounding box center [461, 165] width 809 height 41
click at [524, 292] on span "You have a New Message from BBB Serving [GEOGRAPHIC_DATA][US_STATE], Consumer C…" at bounding box center [695, 289] width 385 height 10
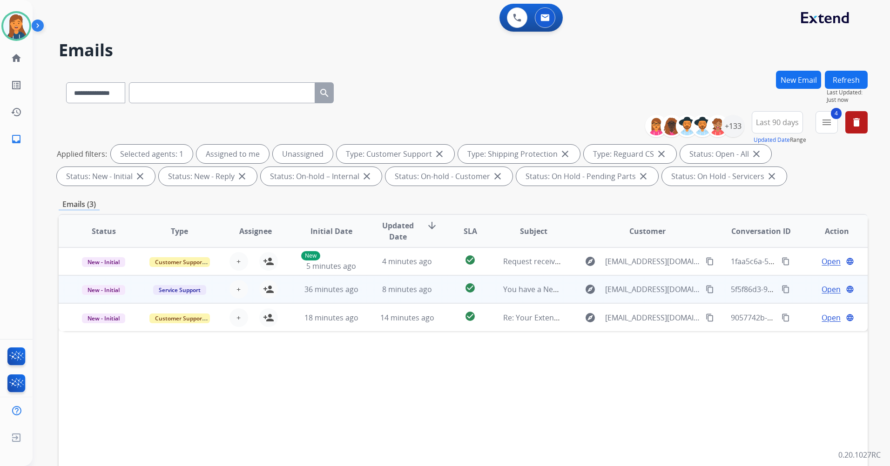
click at [840, 85] on button "Refresh" at bounding box center [846, 80] width 43 height 18
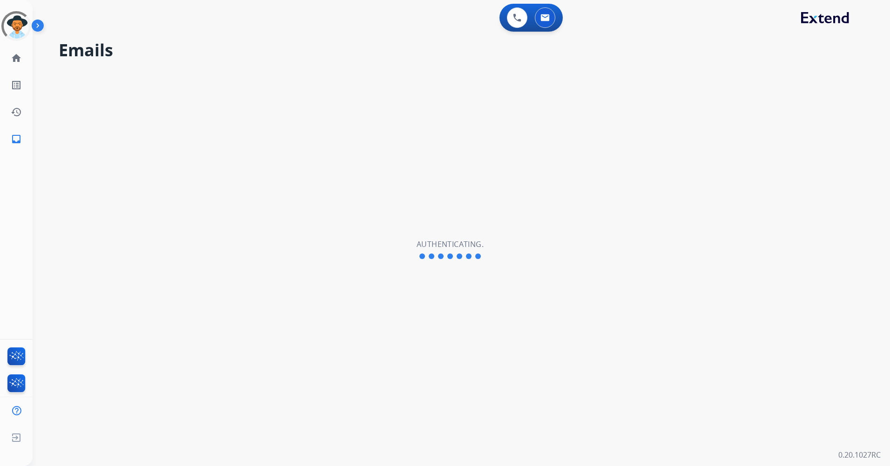
select select "**********"
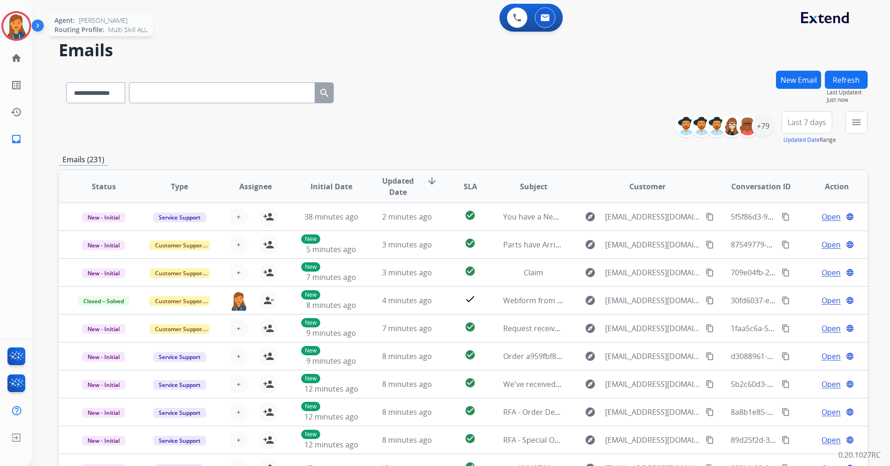
click at [22, 20] on img at bounding box center [16, 26] width 26 height 26
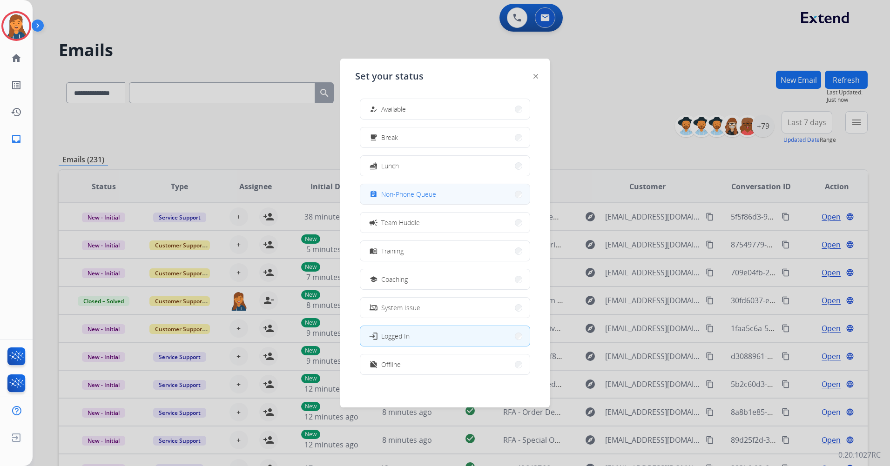
click at [407, 191] on span "Non-Phone Queue" at bounding box center [408, 194] width 55 height 10
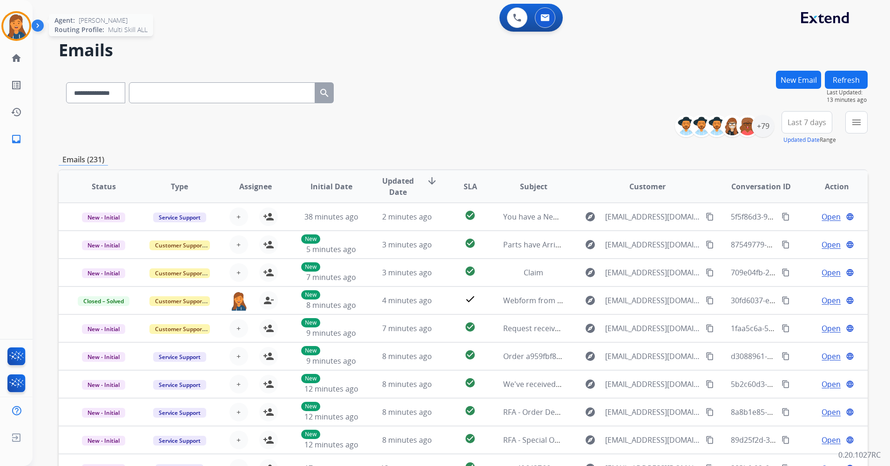
click at [20, 18] on img at bounding box center [16, 26] width 26 height 26
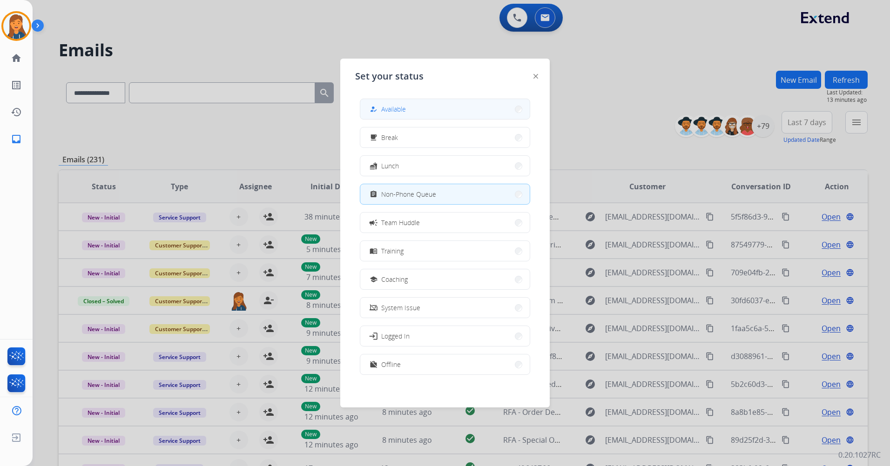
click at [385, 101] on button "how_to_reg Available" at bounding box center [444, 109] width 169 height 20
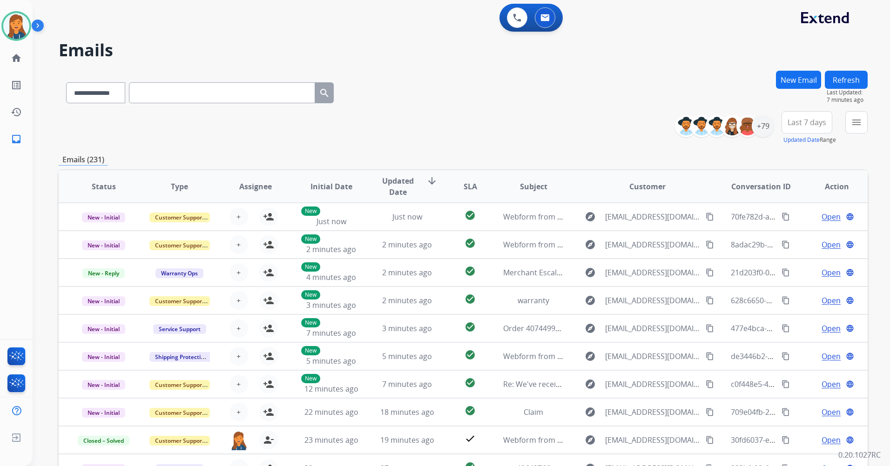
click at [806, 116] on button "Last 7 days" at bounding box center [807, 122] width 51 height 22
click at [786, 233] on div "Last 90 days" at bounding box center [803, 236] width 51 height 14
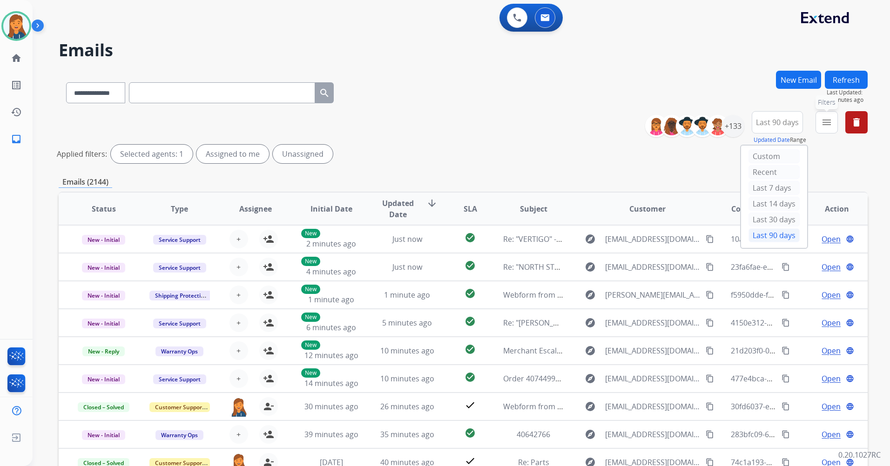
click at [828, 116] on button "menu Filters" at bounding box center [827, 122] width 22 height 22
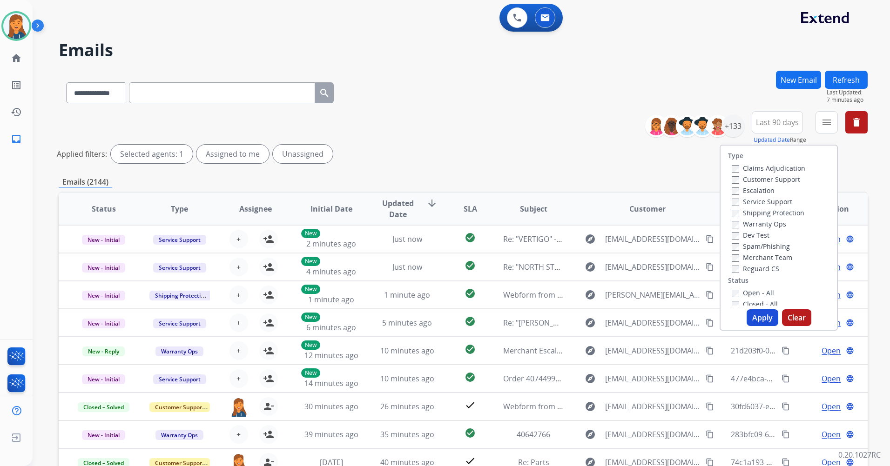
click at [758, 182] on label "Customer Support" at bounding box center [766, 179] width 68 height 9
click at [751, 210] on label "Shipping Protection" at bounding box center [768, 213] width 73 height 9
click at [737, 266] on label "Reguard CS" at bounding box center [755, 268] width 47 height 9
click at [739, 297] on label "Open - All" at bounding box center [753, 293] width 42 height 9
click at [757, 315] on button "Apply" at bounding box center [763, 318] width 32 height 17
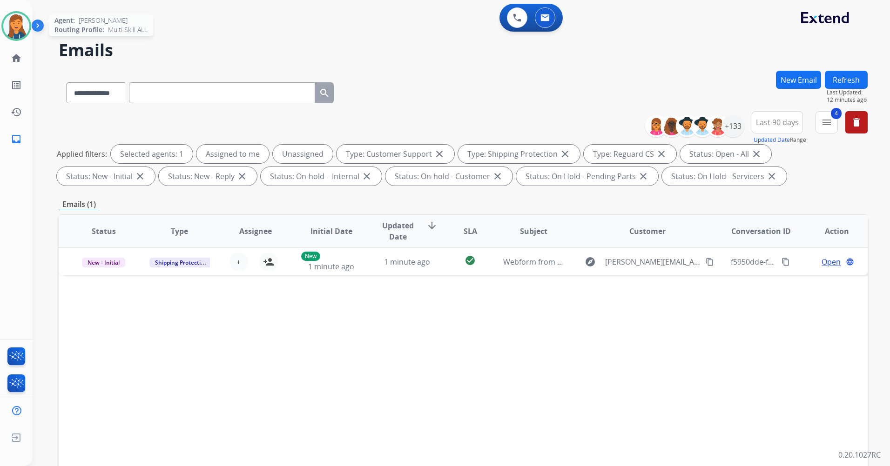
click at [9, 22] on img at bounding box center [16, 26] width 26 height 26
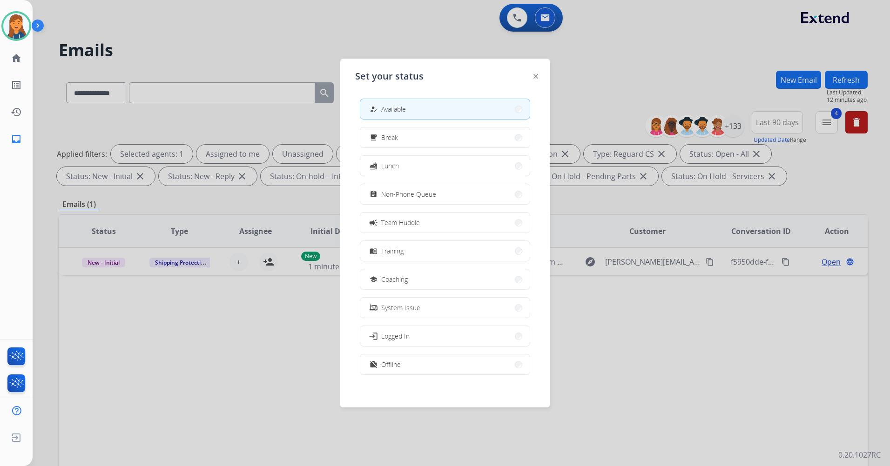
drag, startPoint x: 399, startPoint y: 190, endPoint x: 386, endPoint y: 56, distance: 134.6
click at [399, 190] on span "Non-Phone Queue" at bounding box center [408, 194] width 55 height 10
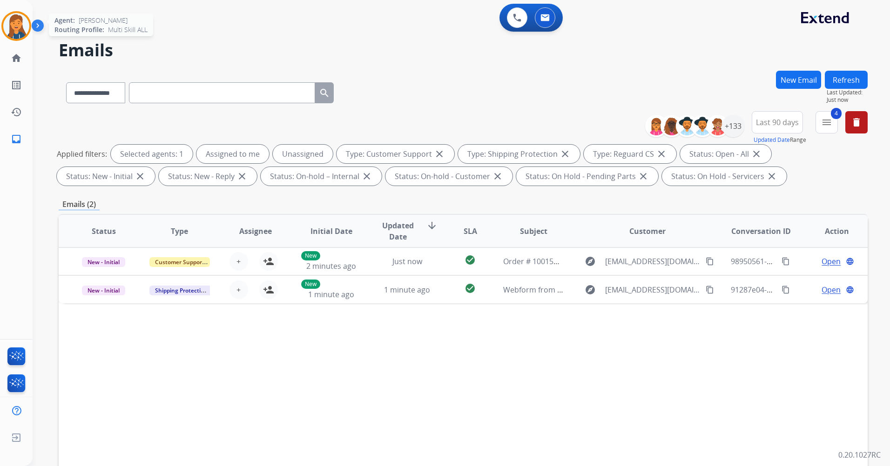
click at [24, 26] on img at bounding box center [16, 26] width 26 height 26
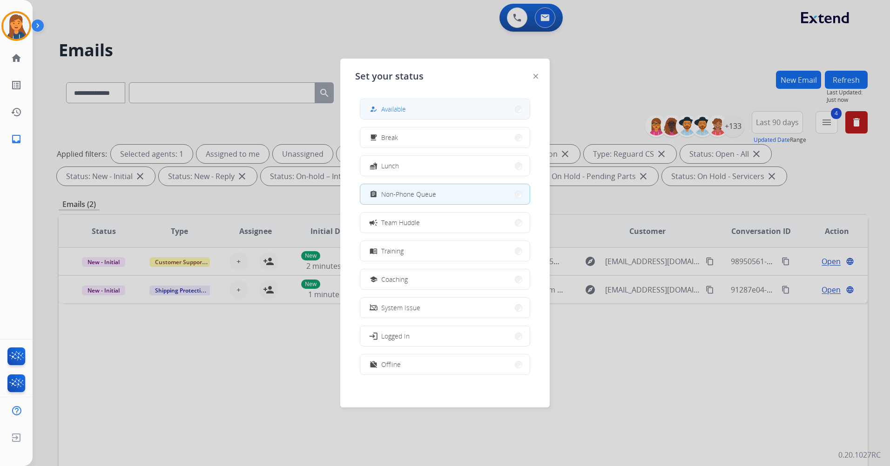
click at [391, 108] on span "Available" at bounding box center [393, 109] width 25 height 10
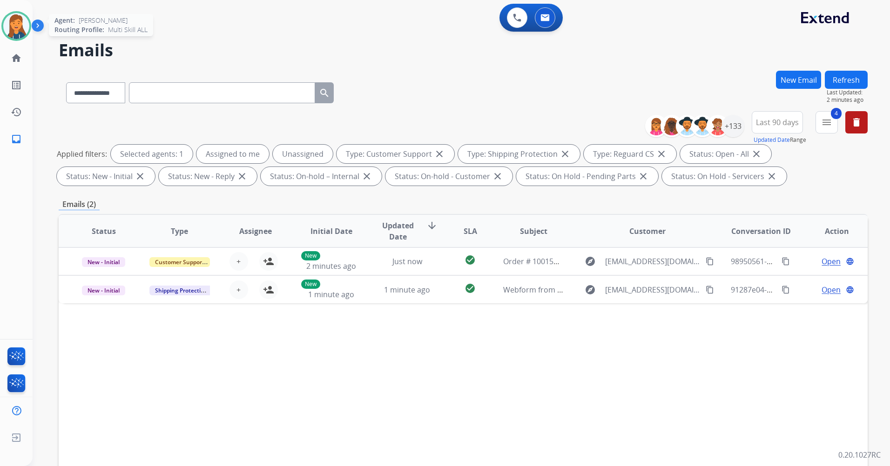
click at [23, 18] on img at bounding box center [16, 26] width 26 height 26
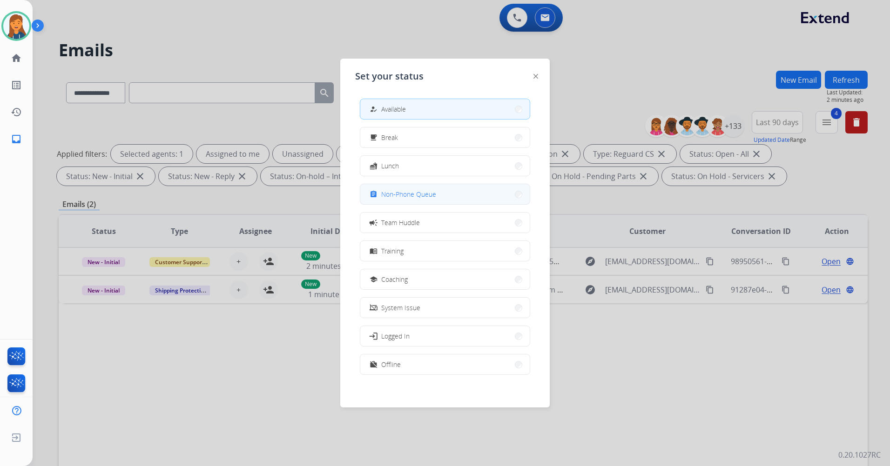
click at [450, 196] on button "assignment Non-Phone Queue" at bounding box center [444, 194] width 169 height 20
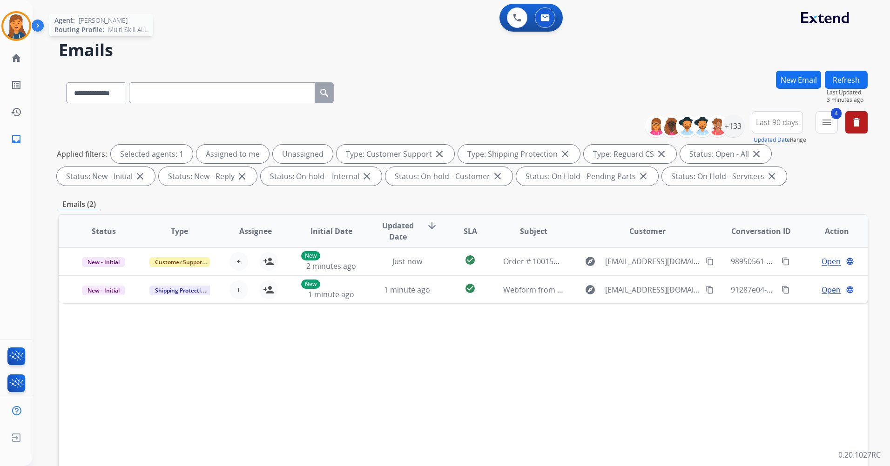
click at [18, 21] on img at bounding box center [16, 26] width 26 height 26
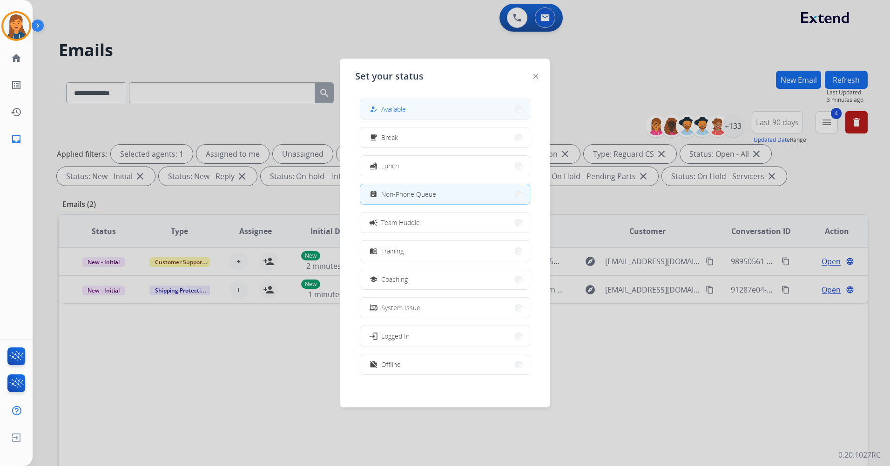
click at [401, 105] on span "Available" at bounding box center [393, 109] width 25 height 10
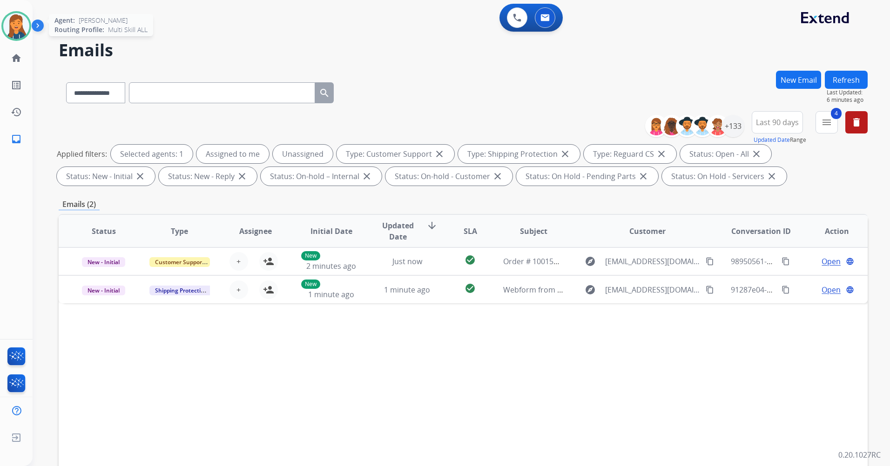
click at [11, 35] on img at bounding box center [16, 26] width 26 height 26
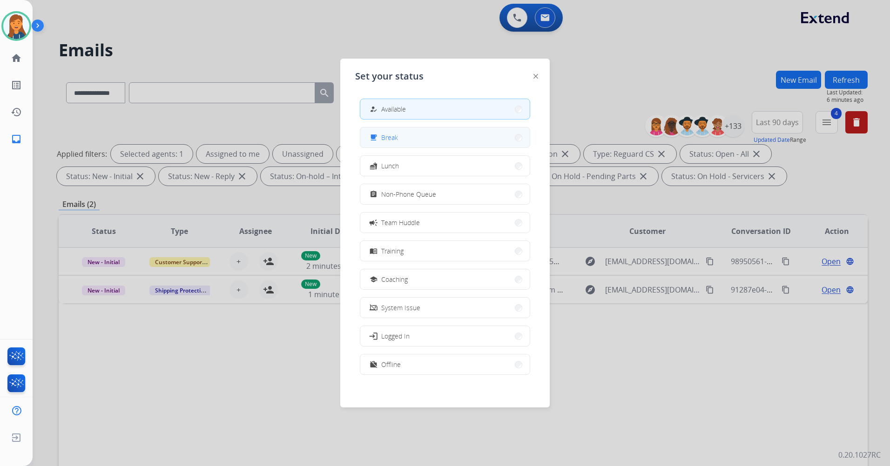
click at [399, 142] on button "free_breakfast Break" at bounding box center [444, 138] width 169 height 20
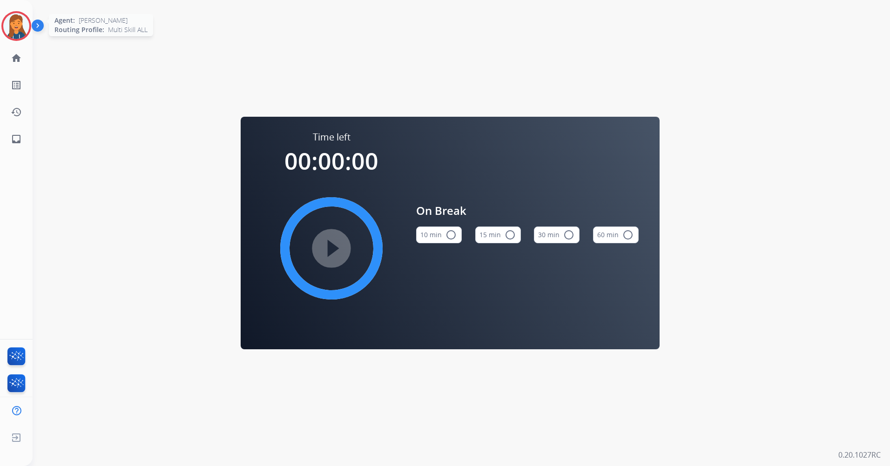
click at [22, 19] on img at bounding box center [16, 26] width 26 height 26
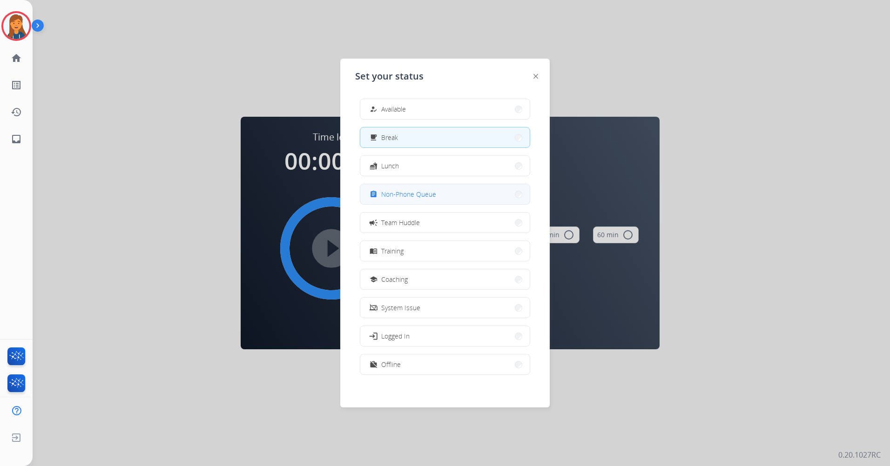
click at [409, 188] on button "assignment Non-Phone Queue" at bounding box center [444, 194] width 169 height 20
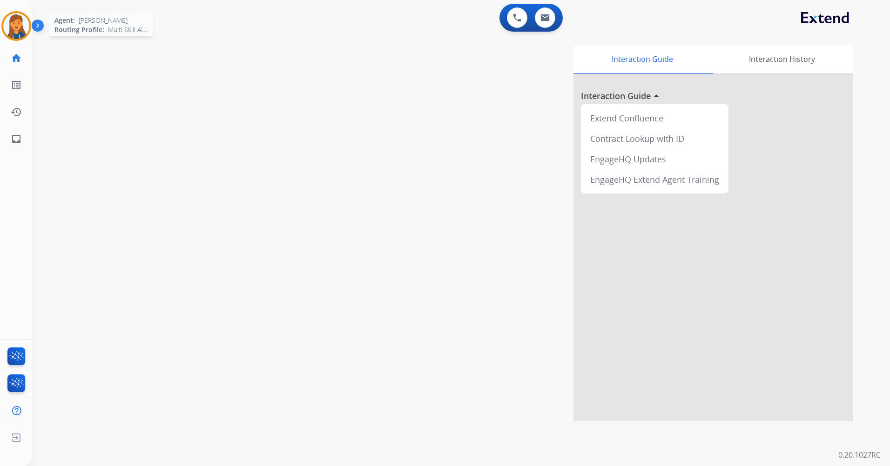
click at [21, 23] on img at bounding box center [16, 26] width 26 height 26
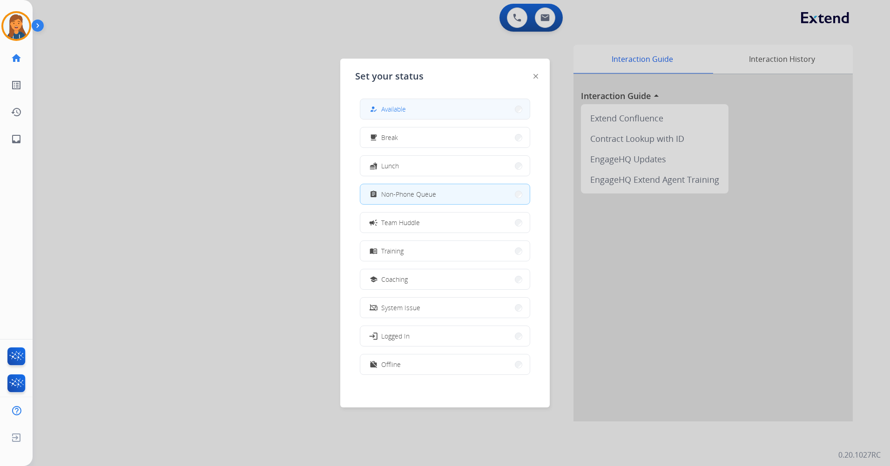
click at [450, 101] on button "how_to_reg Available" at bounding box center [444, 109] width 169 height 20
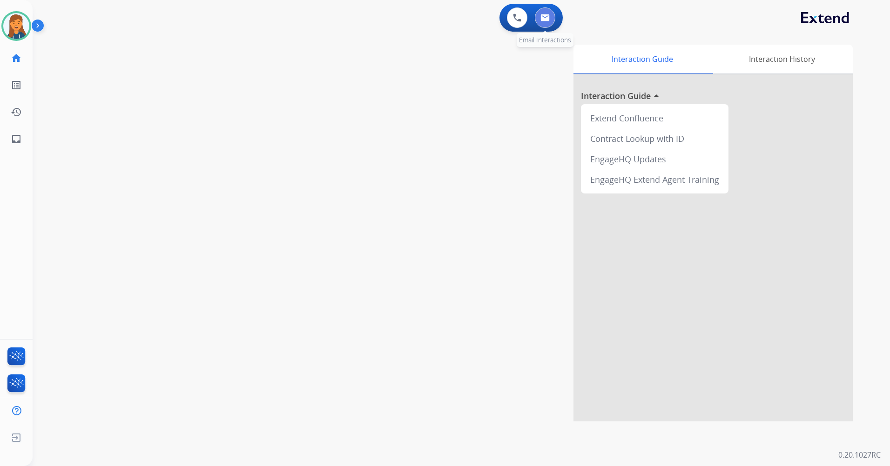
click at [541, 15] on img at bounding box center [545, 17] width 9 height 7
select select "**********"
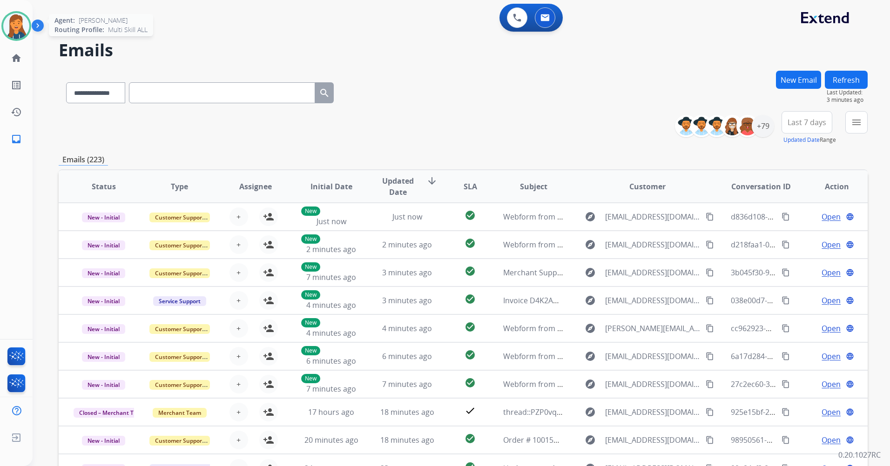
click at [20, 37] on img at bounding box center [16, 26] width 26 height 26
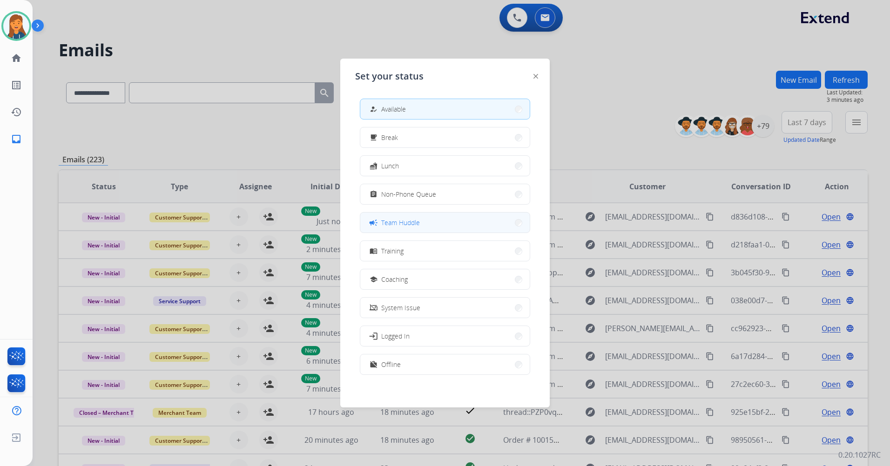
click at [384, 229] on button "campaign Team Huddle" at bounding box center [444, 223] width 169 height 20
